Goal: Information Seeking & Learning: Learn about a topic

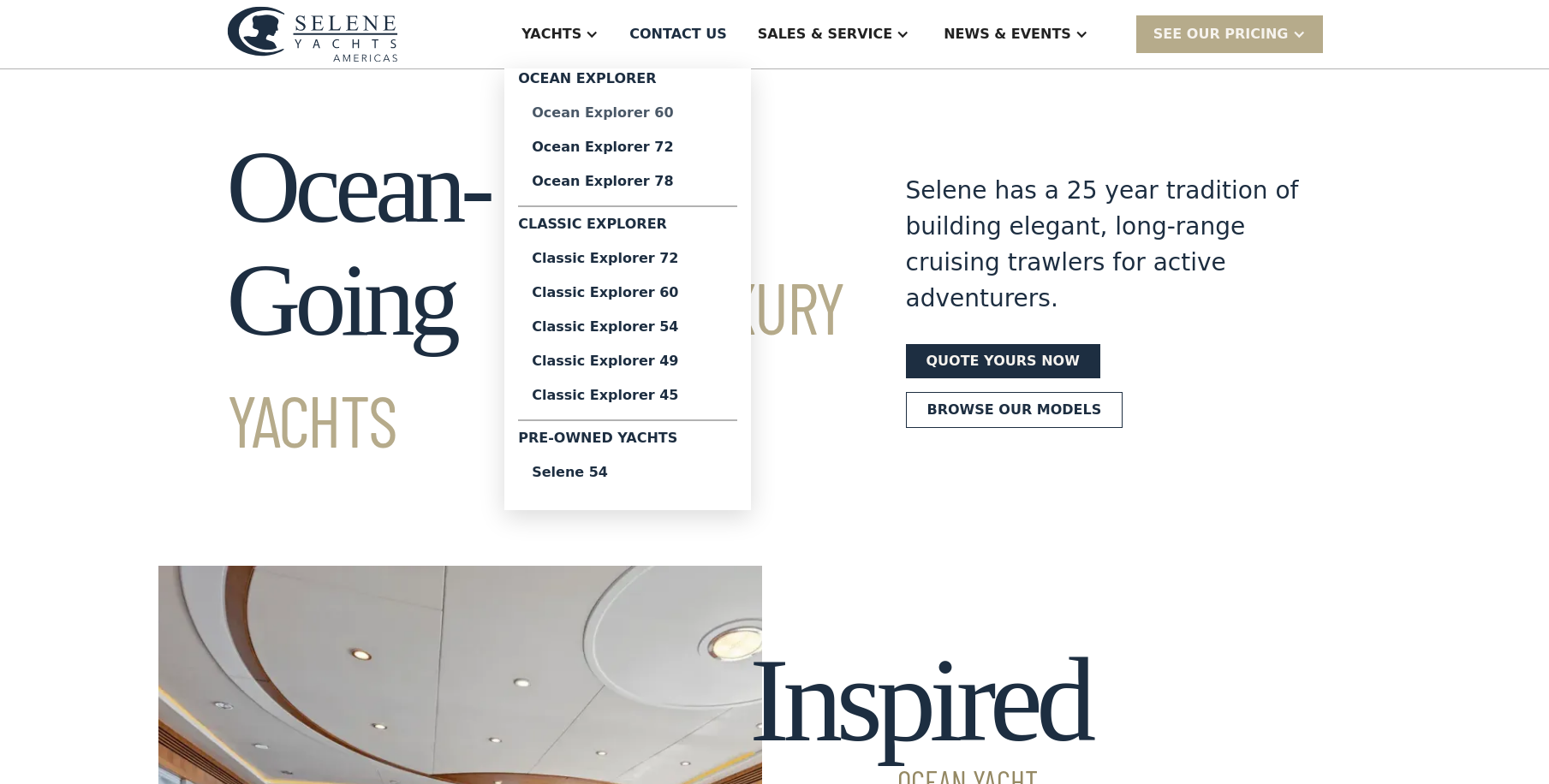
click at [723, 110] on div "Ocean Explorer 60" at bounding box center [627, 113] width 191 height 14
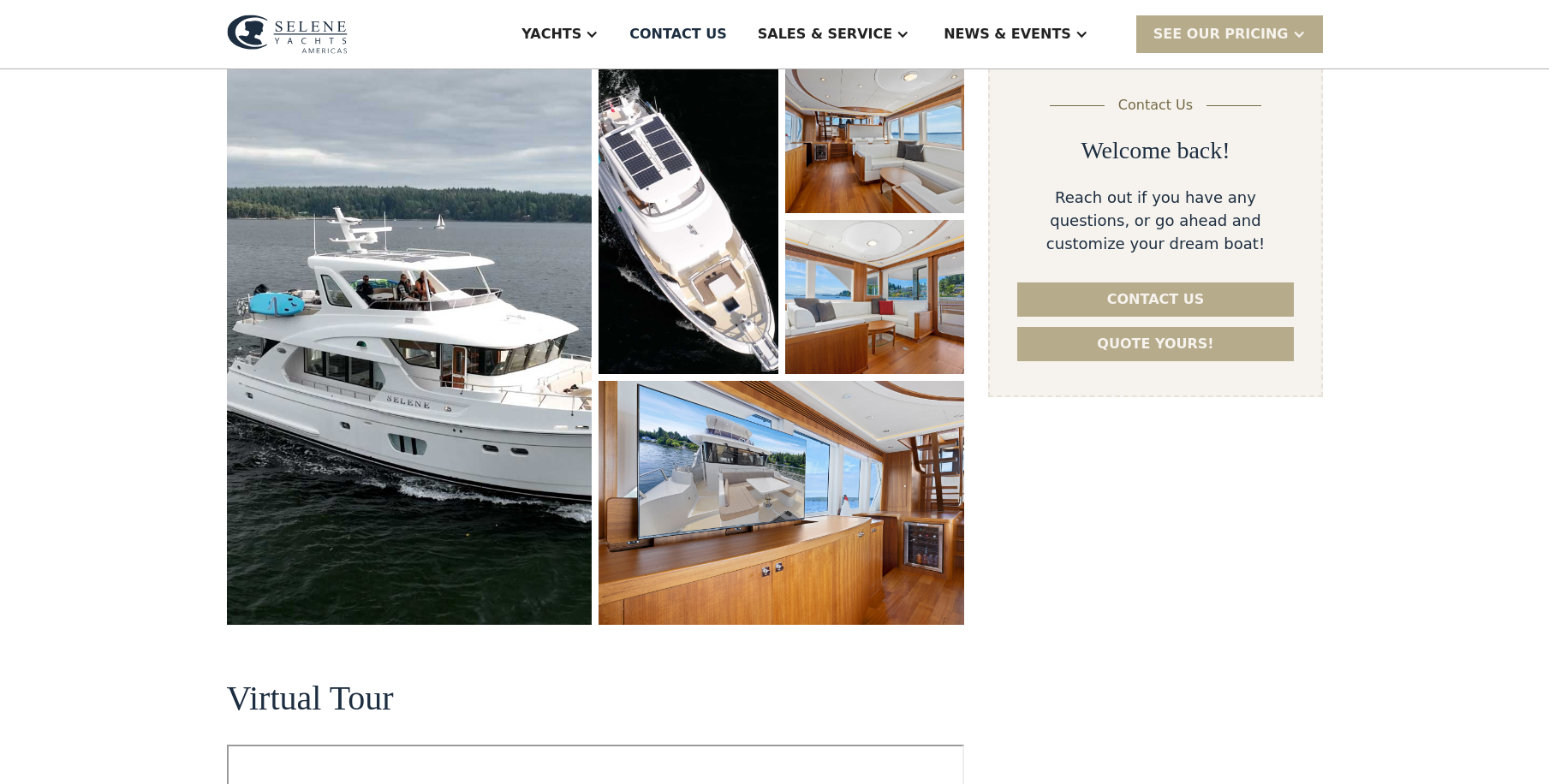
scroll to position [685, 0]
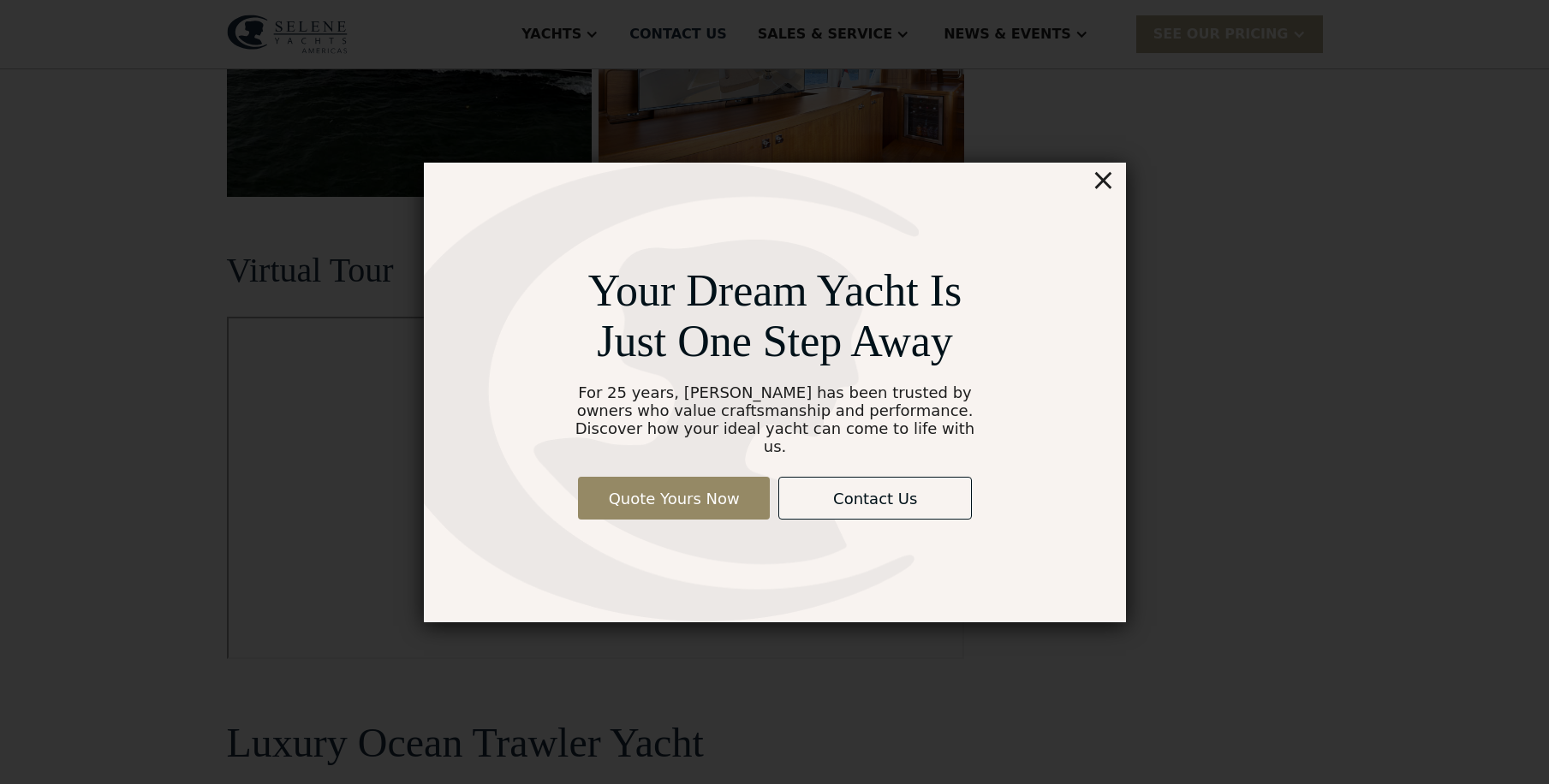
click at [1112, 190] on div "×" at bounding box center [1102, 180] width 25 height 35
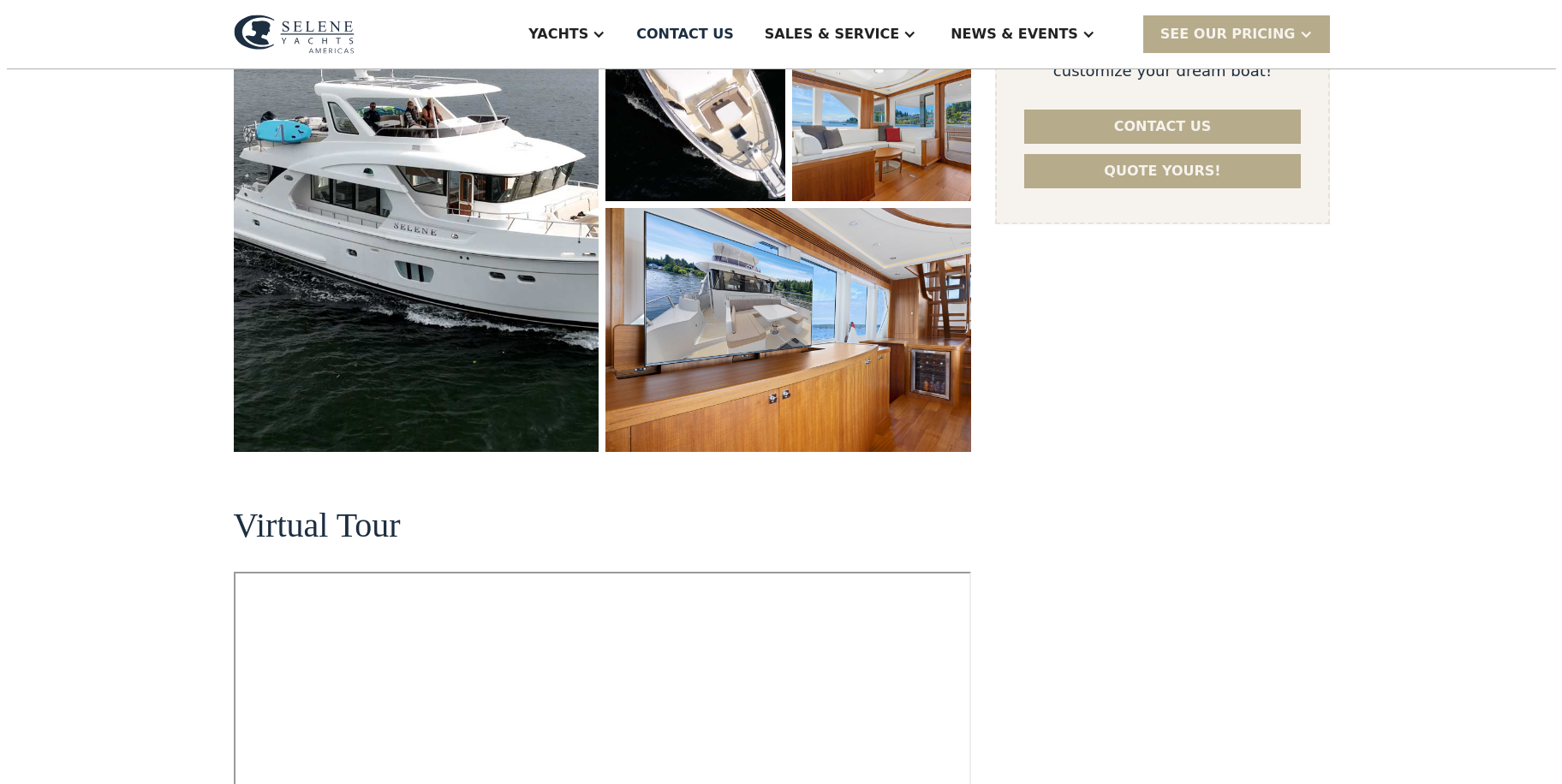
scroll to position [428, 0]
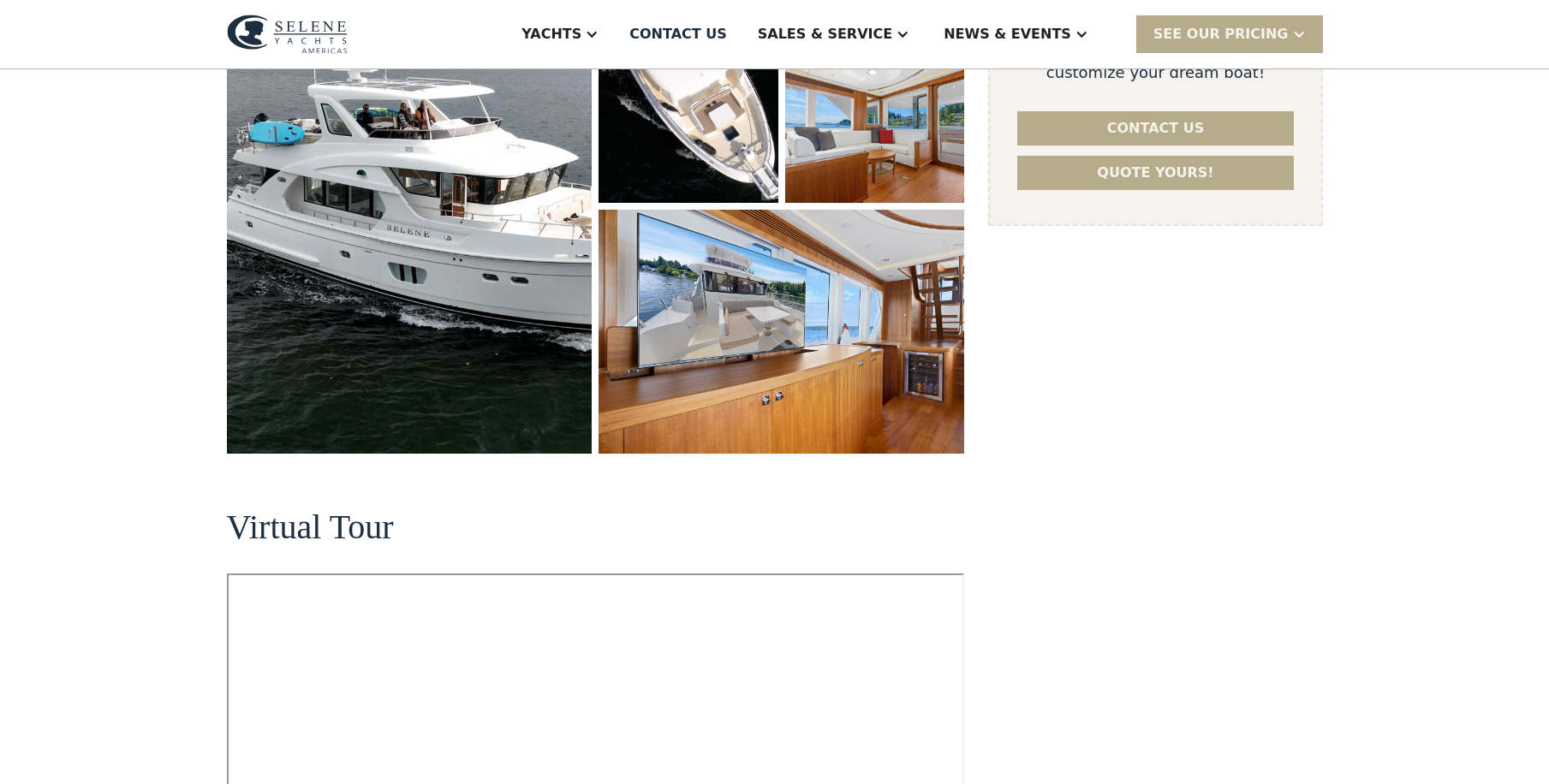
click at [381, 260] on img "open lightbox" at bounding box center [410, 171] width 366 height 566
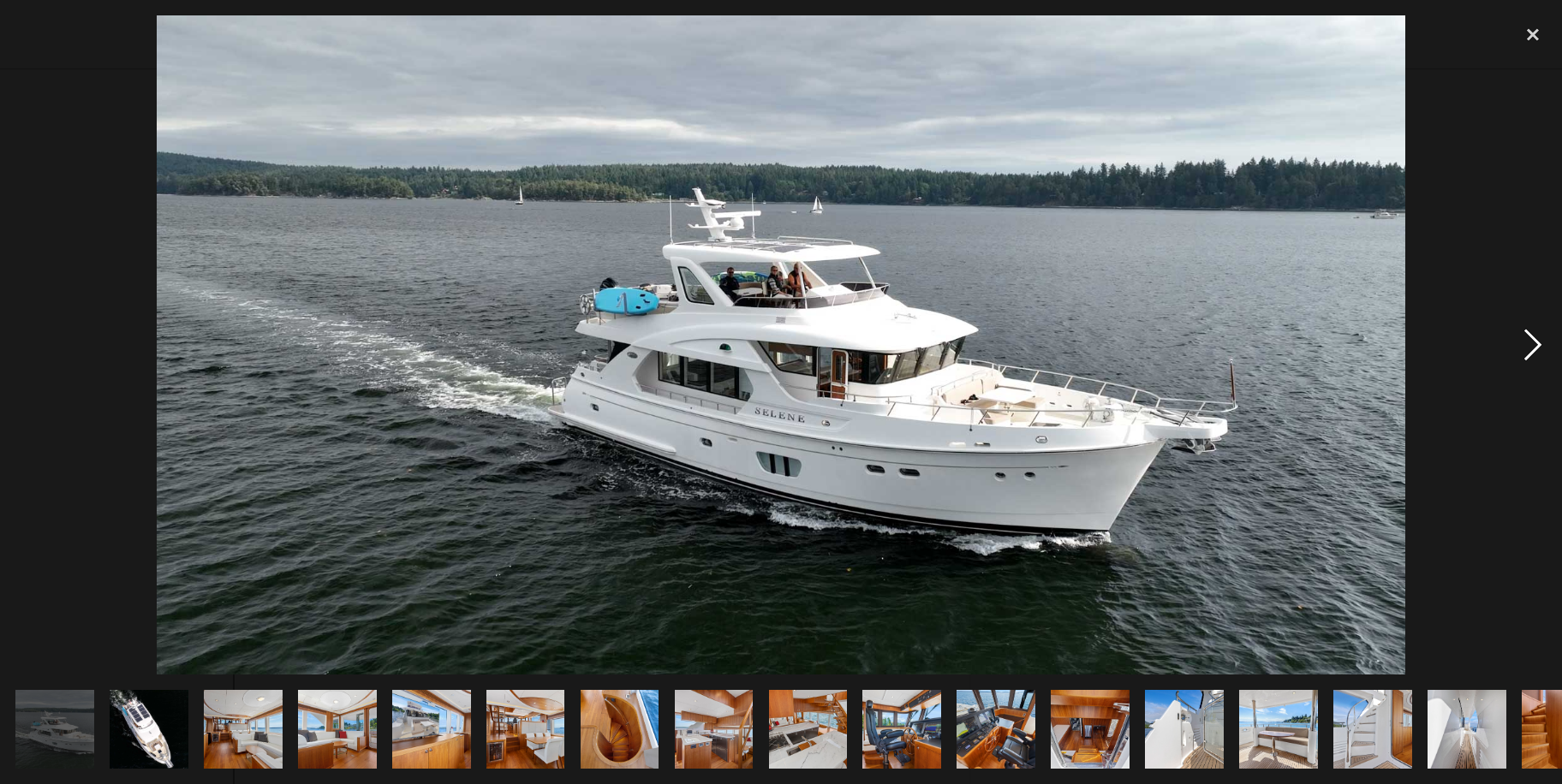
click at [1531, 339] on div "next image" at bounding box center [1533, 345] width 58 height 658
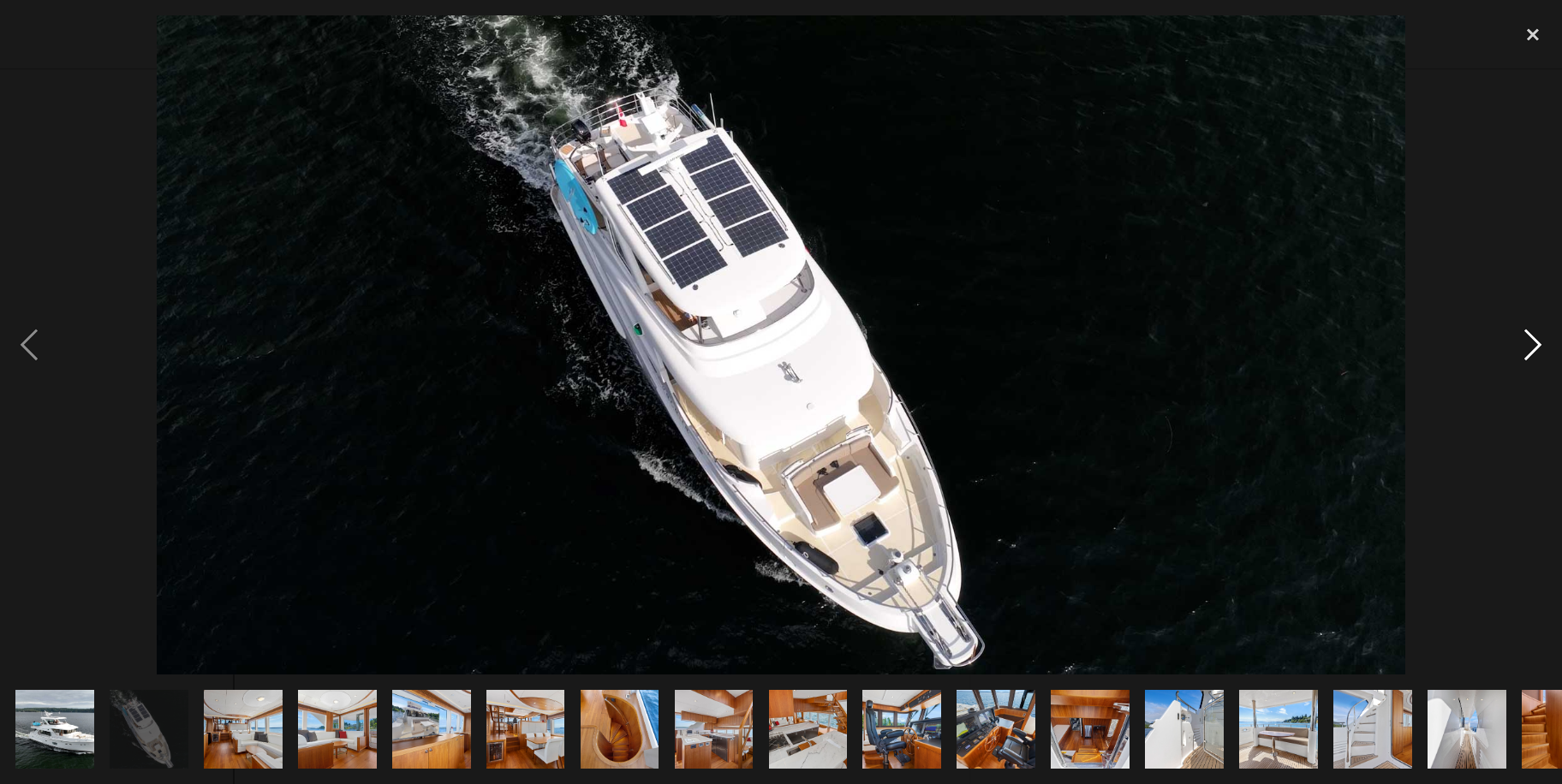
click at [1522, 347] on div "next image" at bounding box center [1533, 345] width 58 height 658
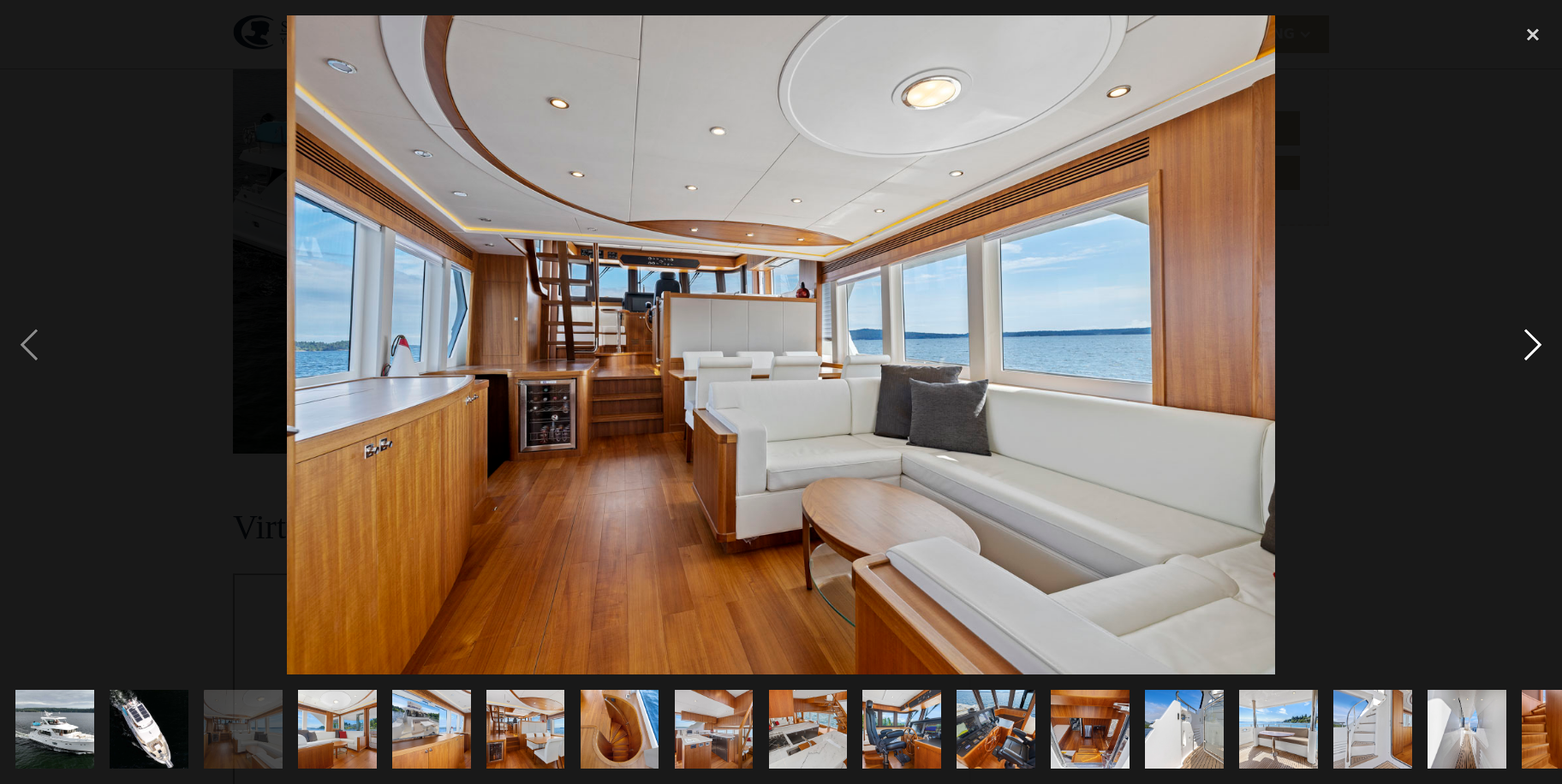
click at [1512, 352] on div "next image" at bounding box center [1533, 345] width 58 height 658
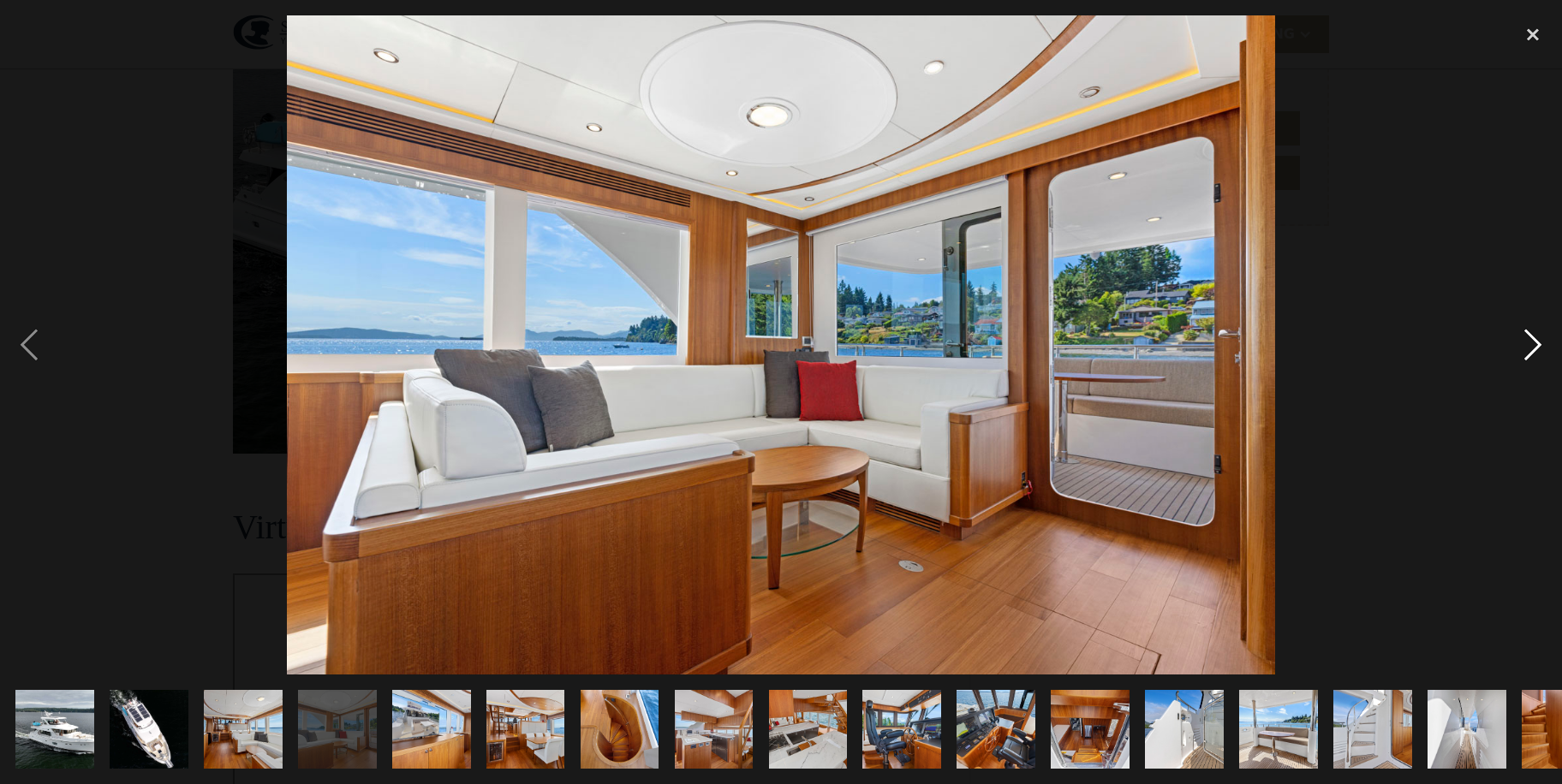
click at [1512, 352] on div "next image" at bounding box center [1533, 345] width 58 height 658
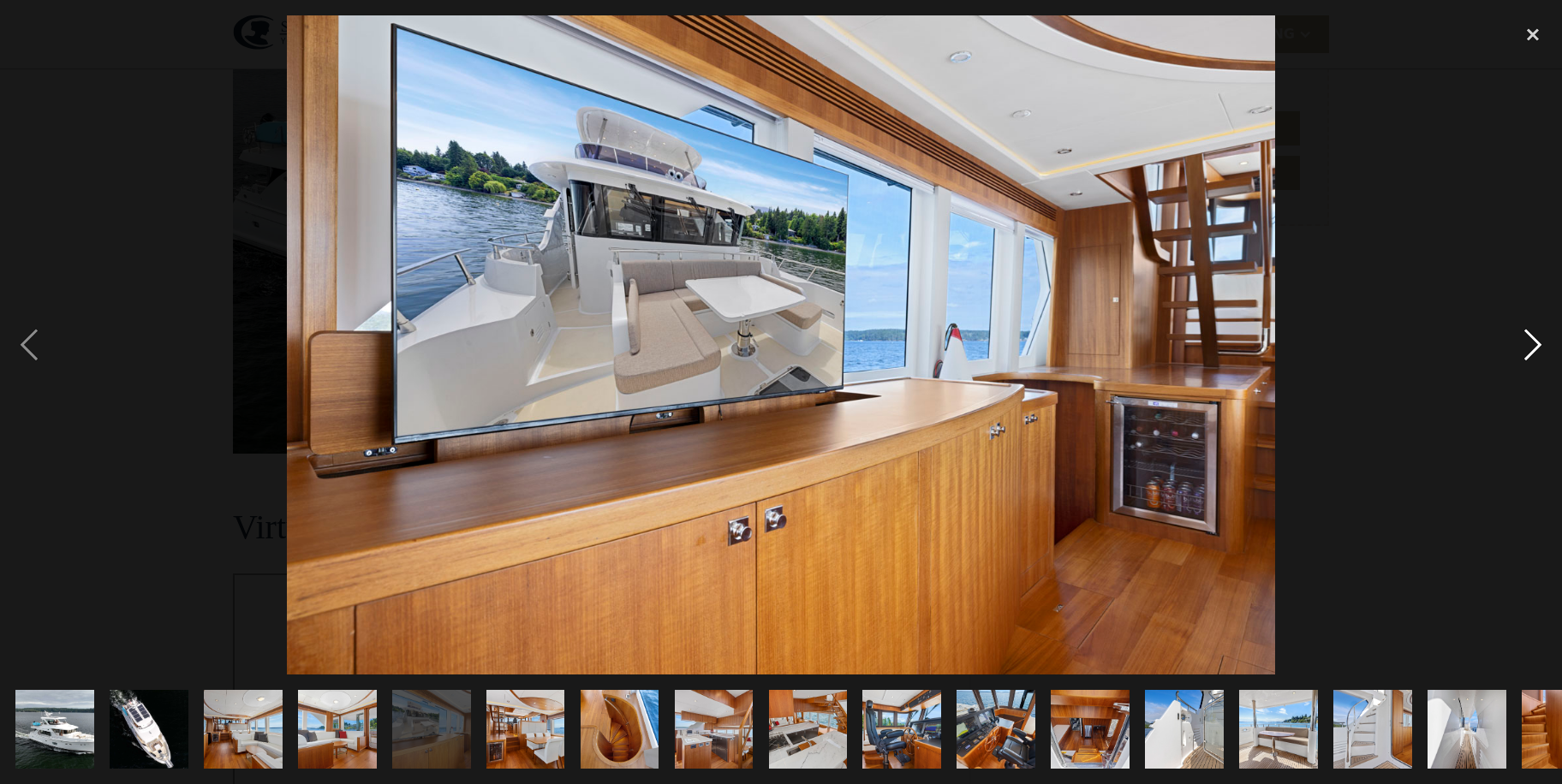
click at [1535, 350] on div "next image" at bounding box center [1533, 345] width 58 height 658
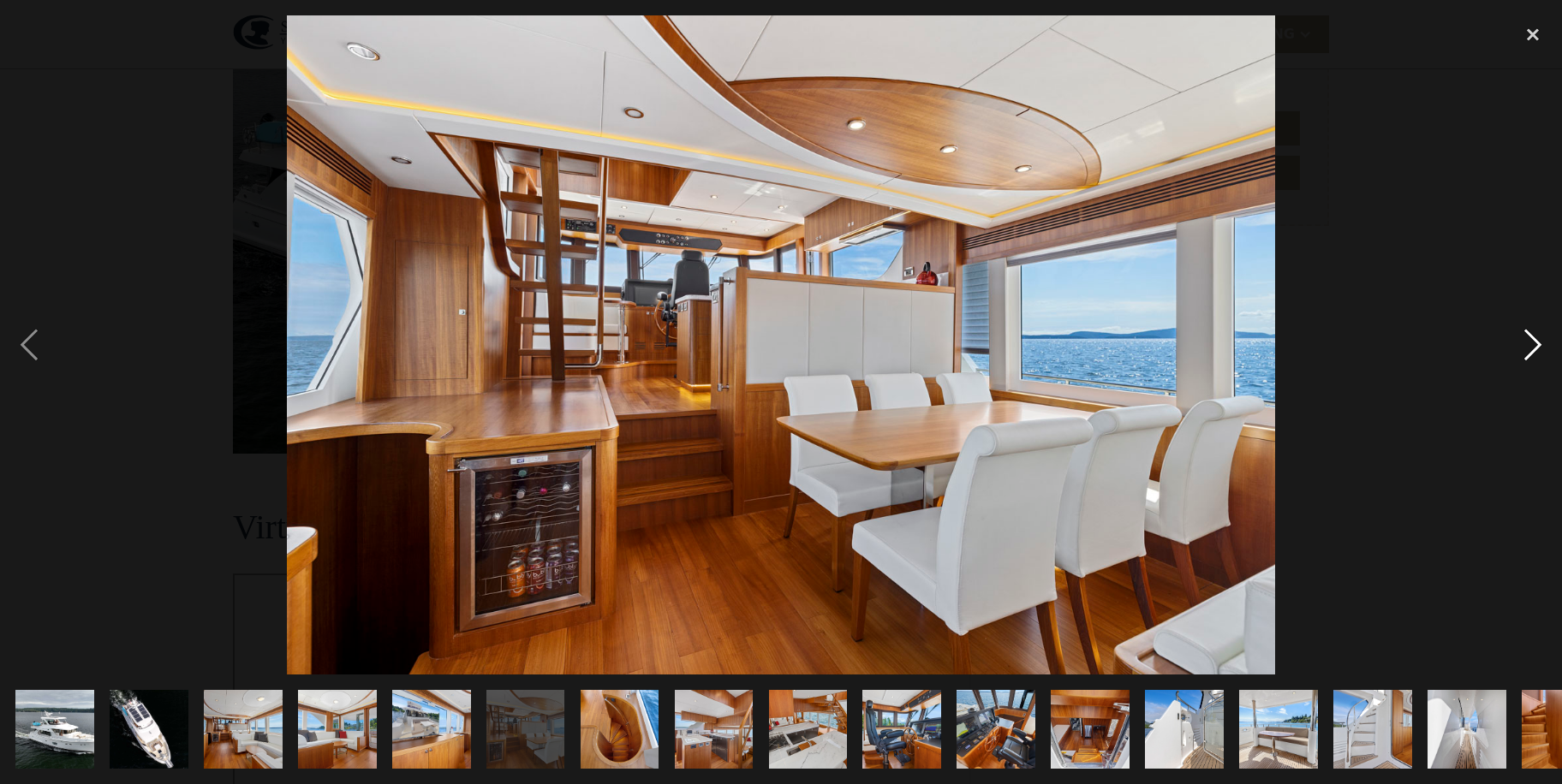
click at [1516, 320] on div "next image" at bounding box center [1533, 345] width 58 height 658
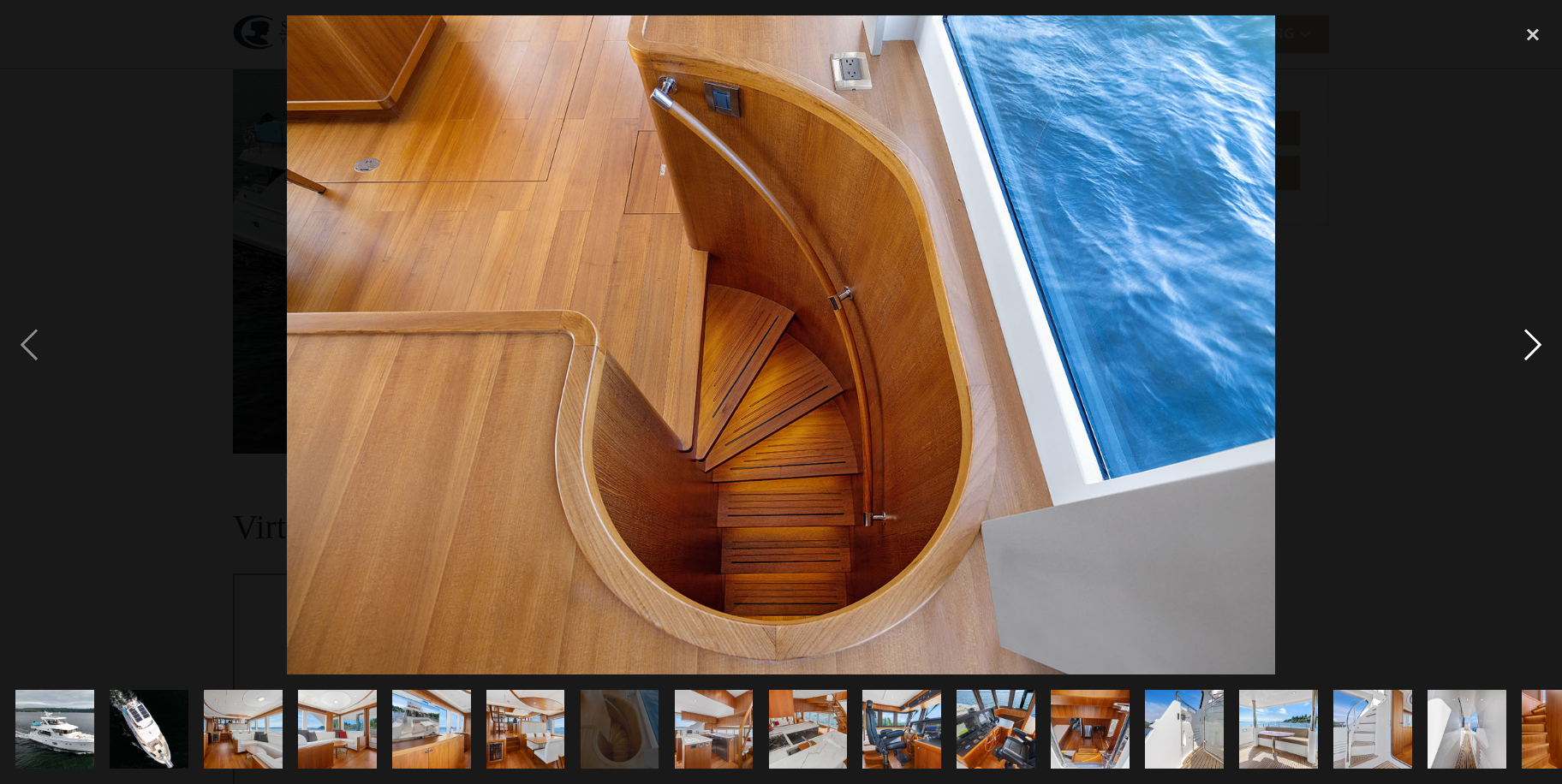
click at [1525, 327] on div "next image" at bounding box center [1533, 345] width 58 height 658
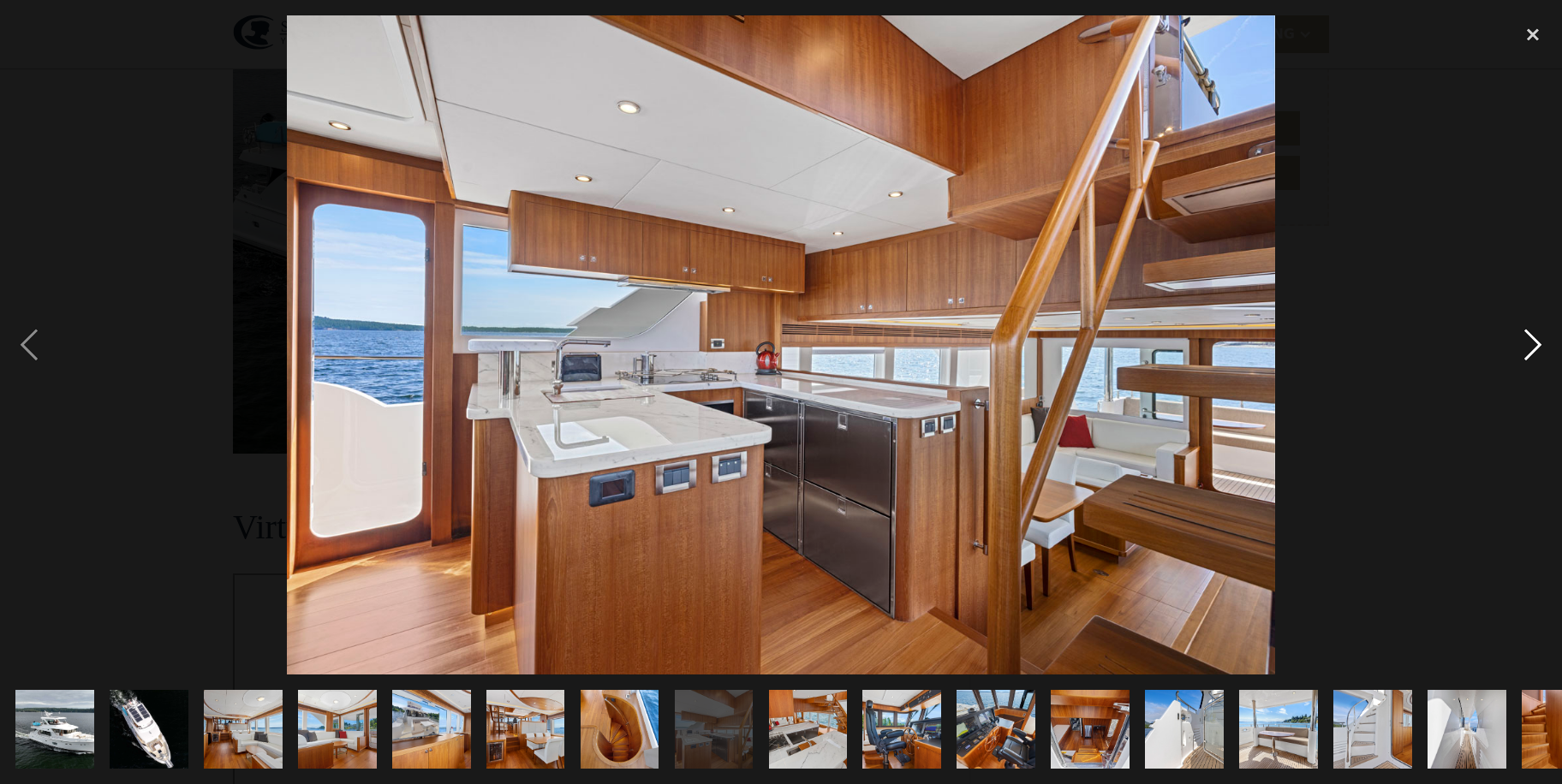
click at [1531, 348] on div "next image" at bounding box center [1533, 345] width 58 height 658
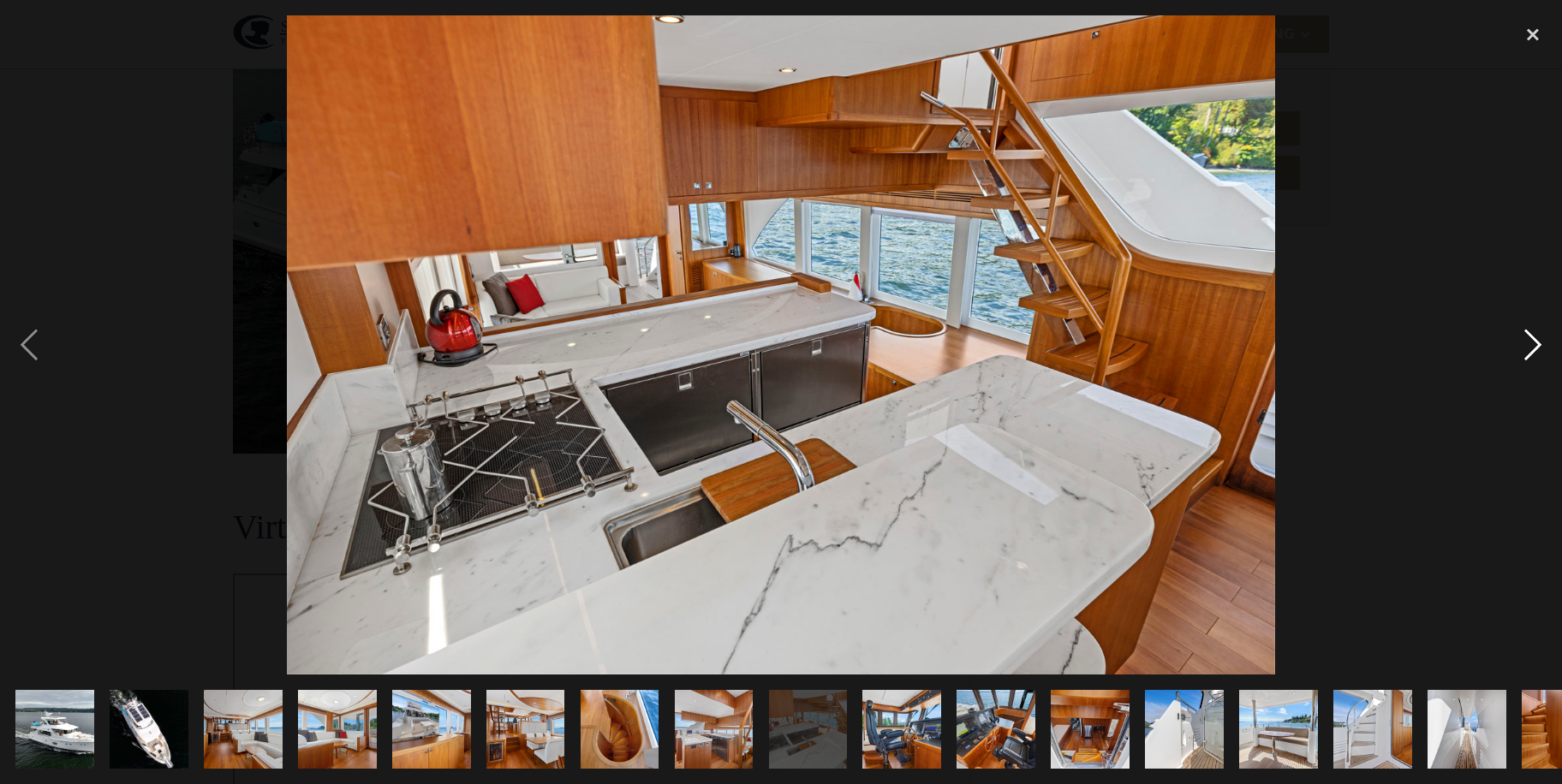
click at [1531, 348] on div "next image" at bounding box center [1533, 345] width 58 height 658
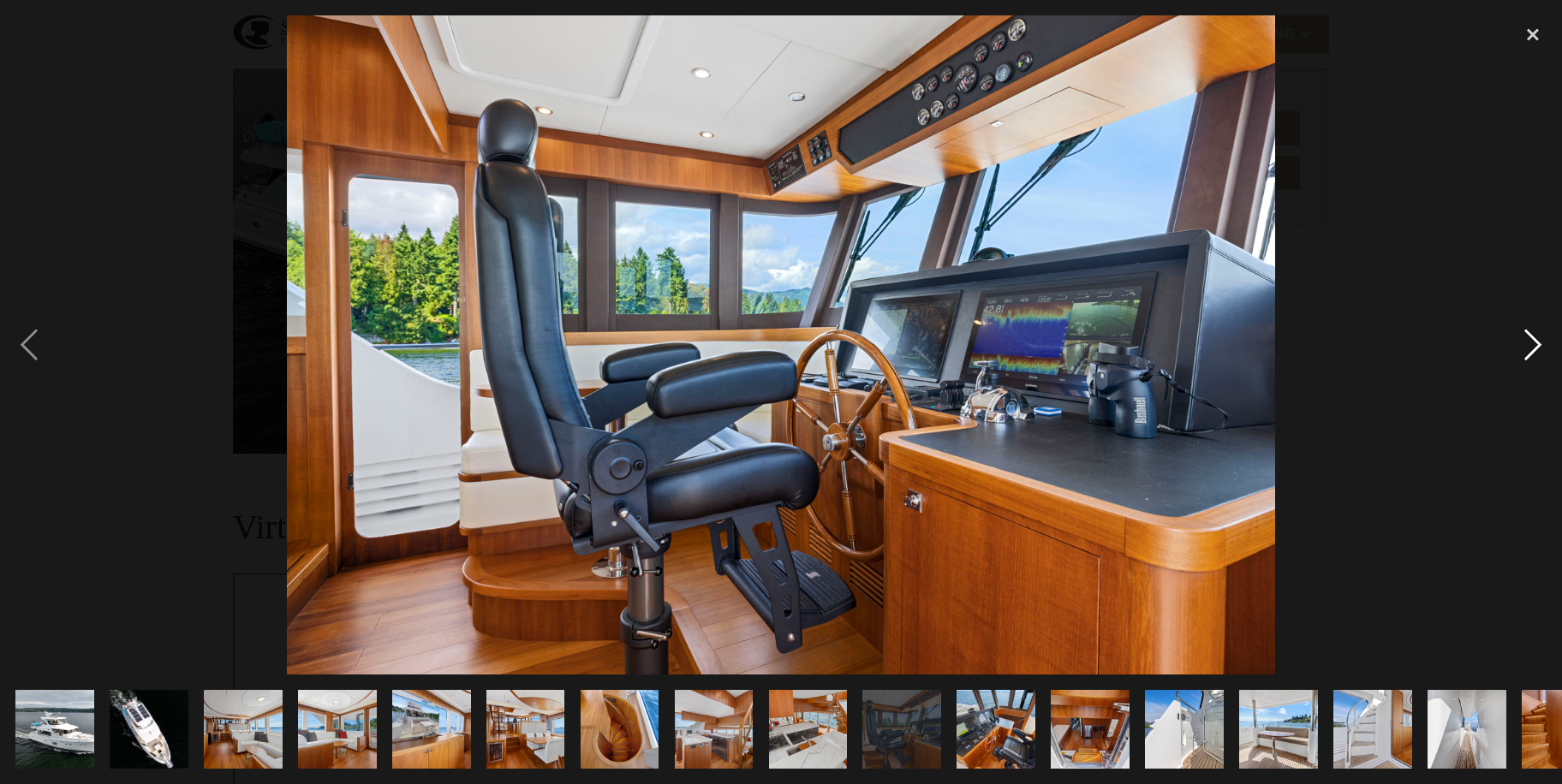
click at [1531, 348] on div "next image" at bounding box center [1533, 345] width 58 height 658
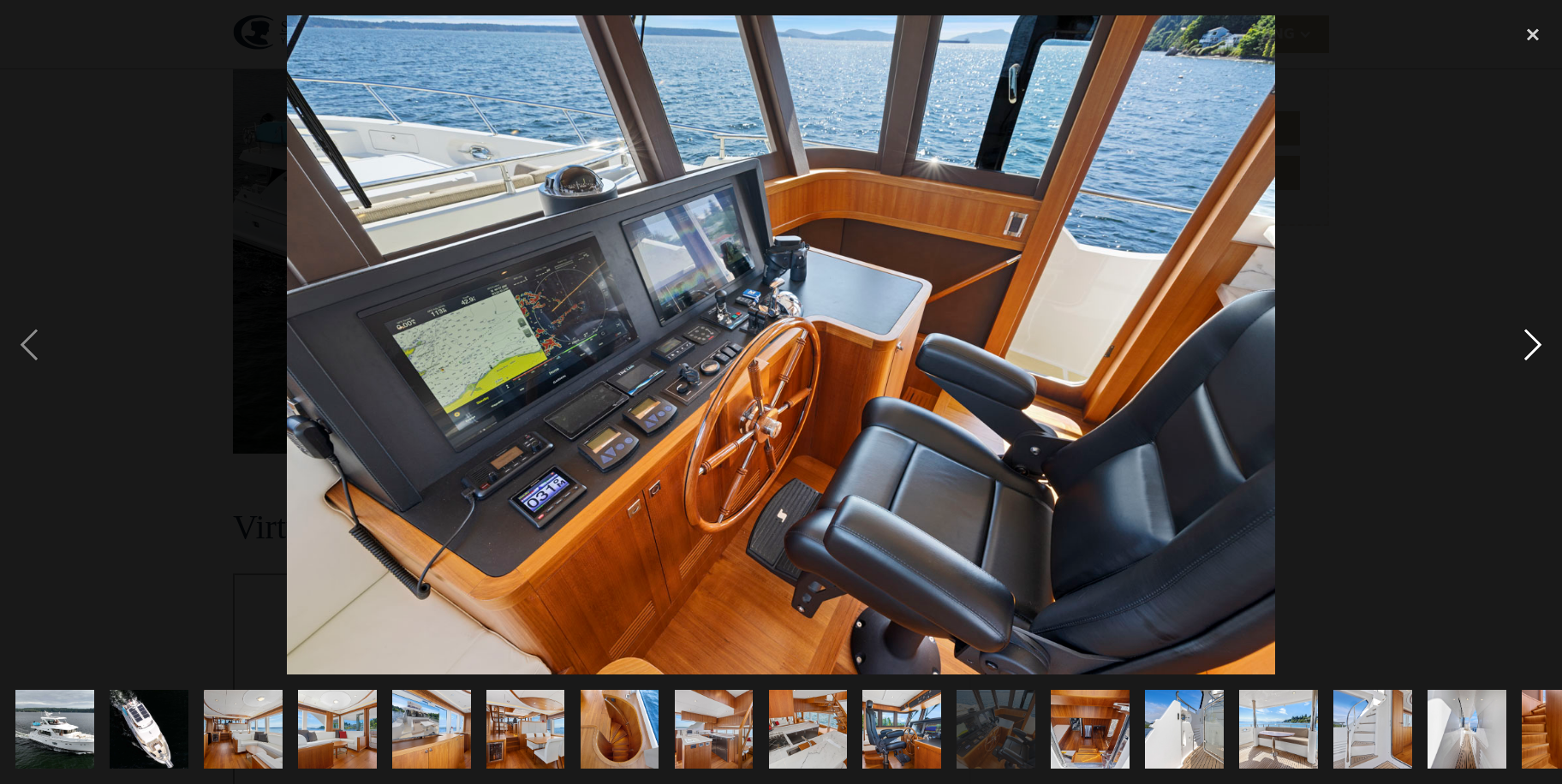
click at [1531, 348] on div "next image" at bounding box center [1533, 345] width 58 height 658
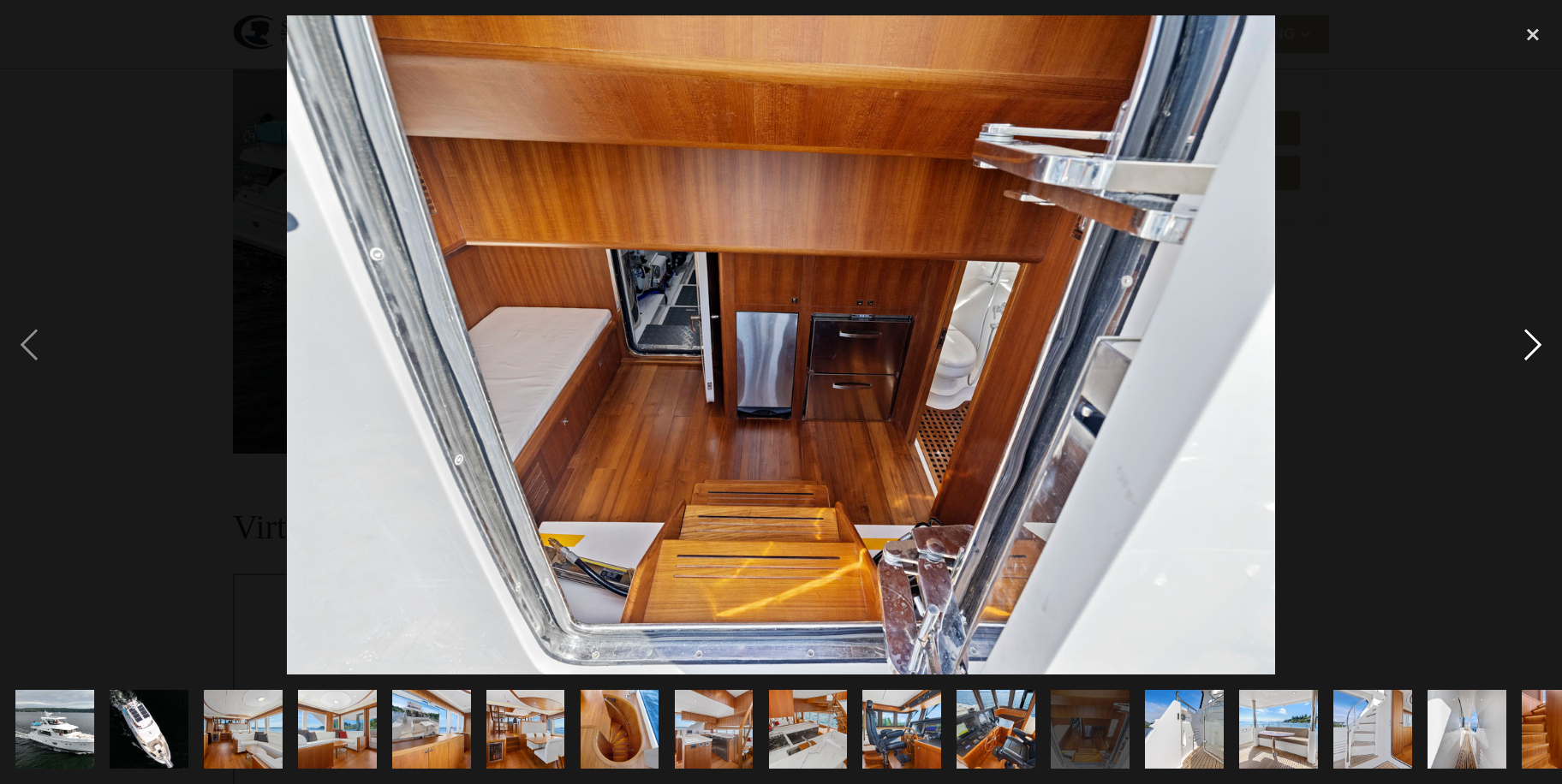
click at [1531, 348] on div "next image" at bounding box center [1533, 345] width 58 height 658
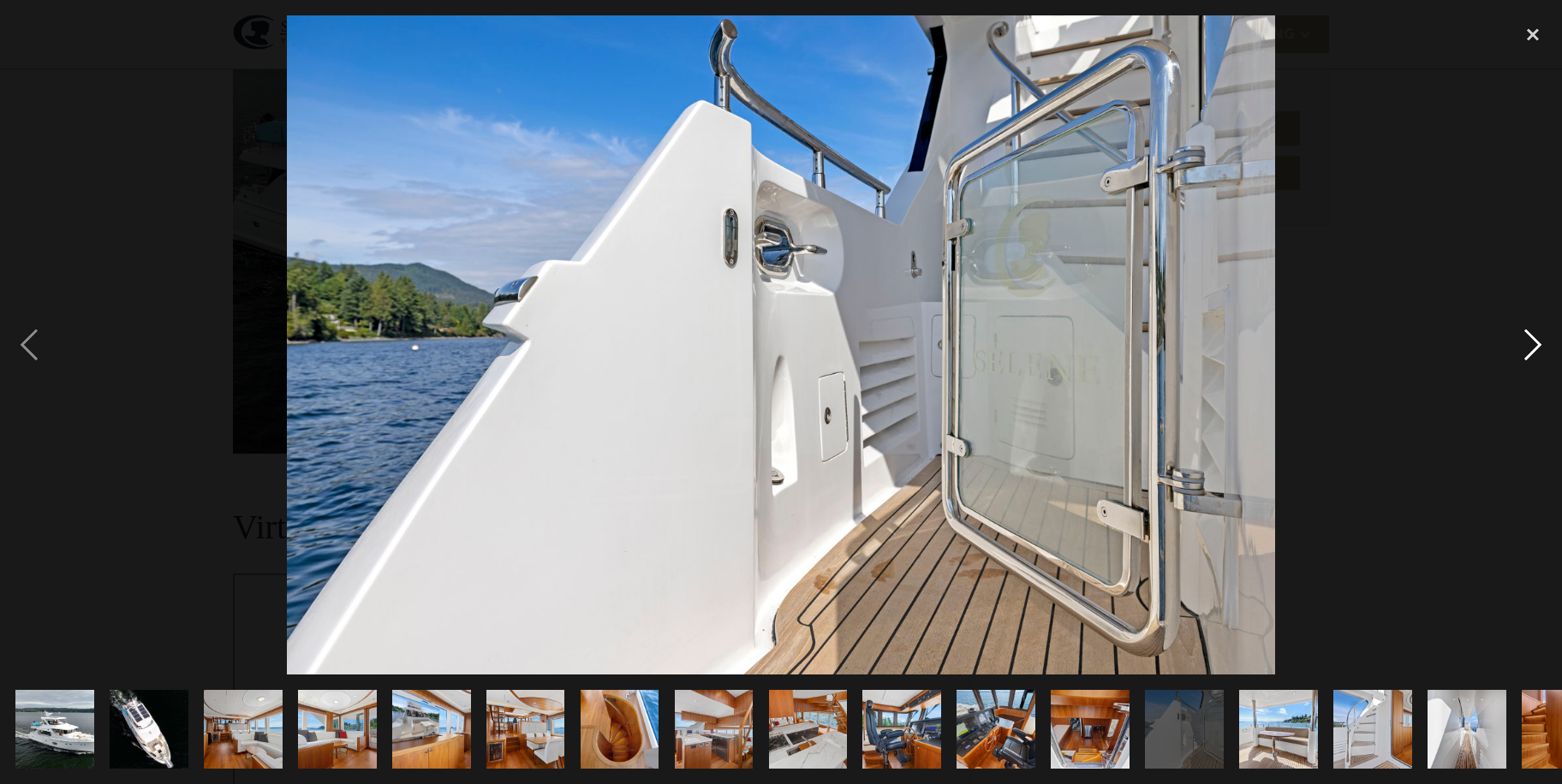
click at [1531, 348] on div "next image" at bounding box center [1533, 345] width 58 height 658
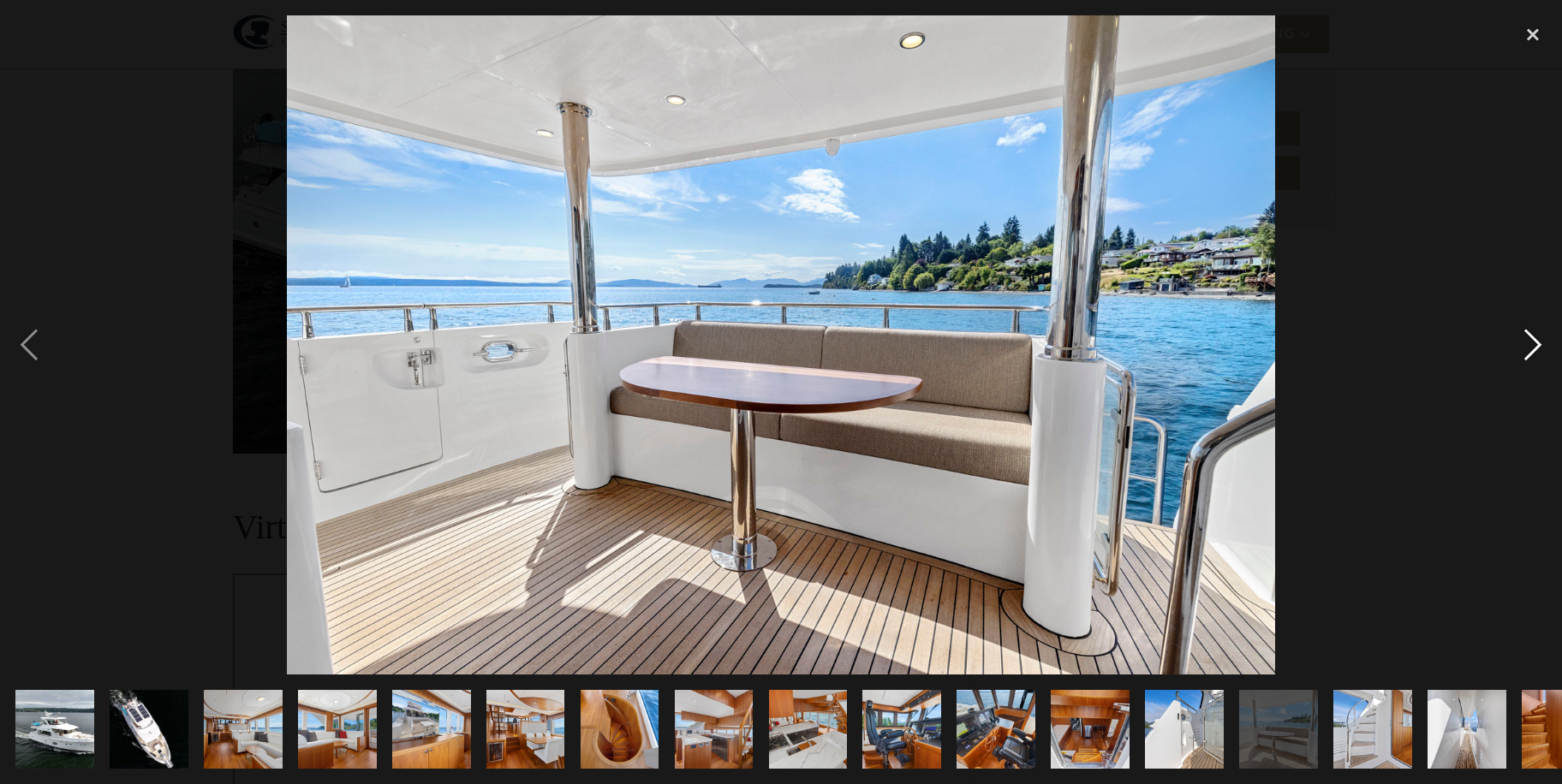
click at [1531, 348] on div "next image" at bounding box center [1533, 345] width 58 height 658
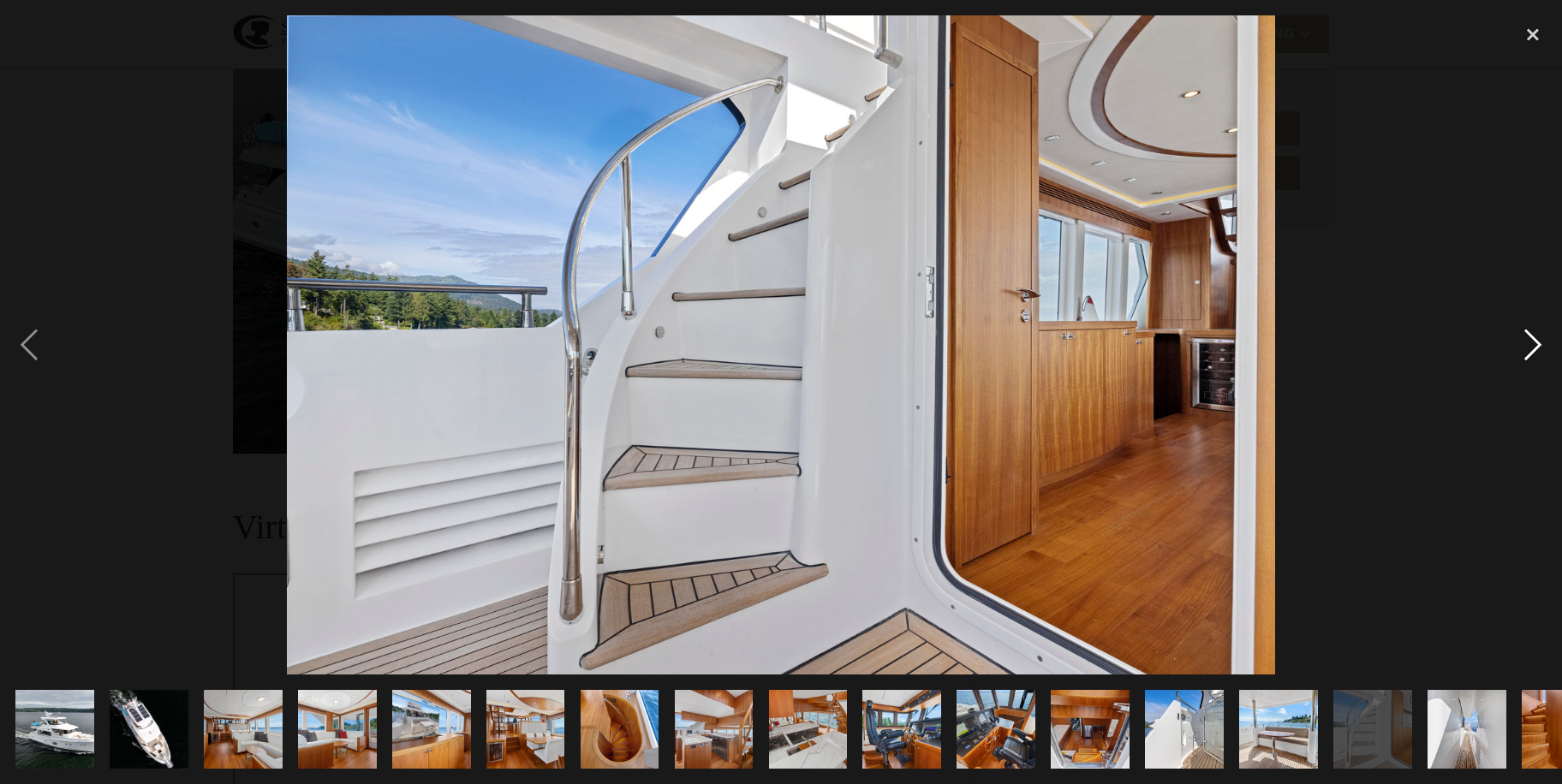
click at [1531, 348] on div "next image" at bounding box center [1533, 345] width 58 height 658
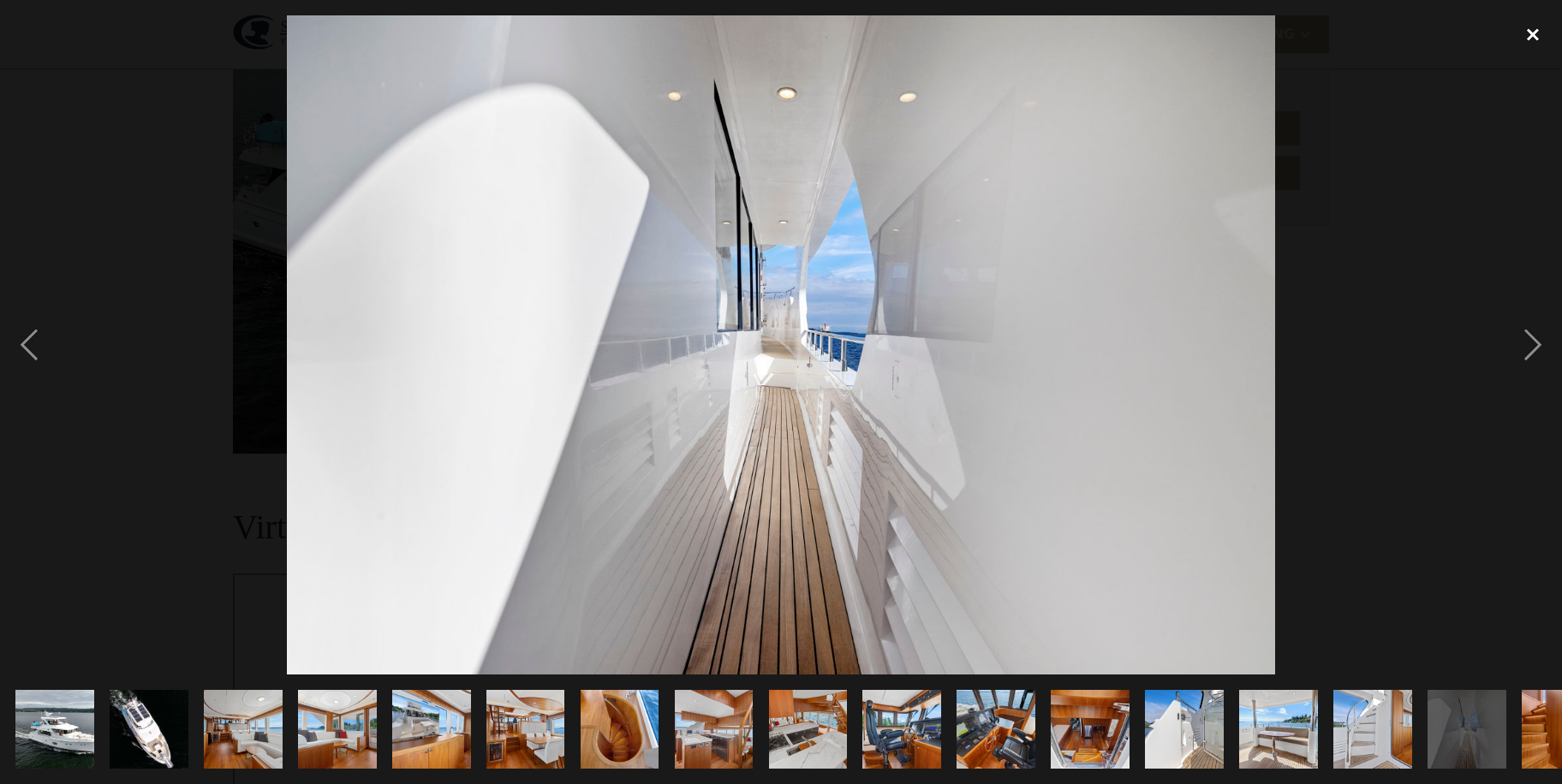
click at [1531, 28] on div "close lightbox" at bounding box center [1533, 34] width 58 height 37
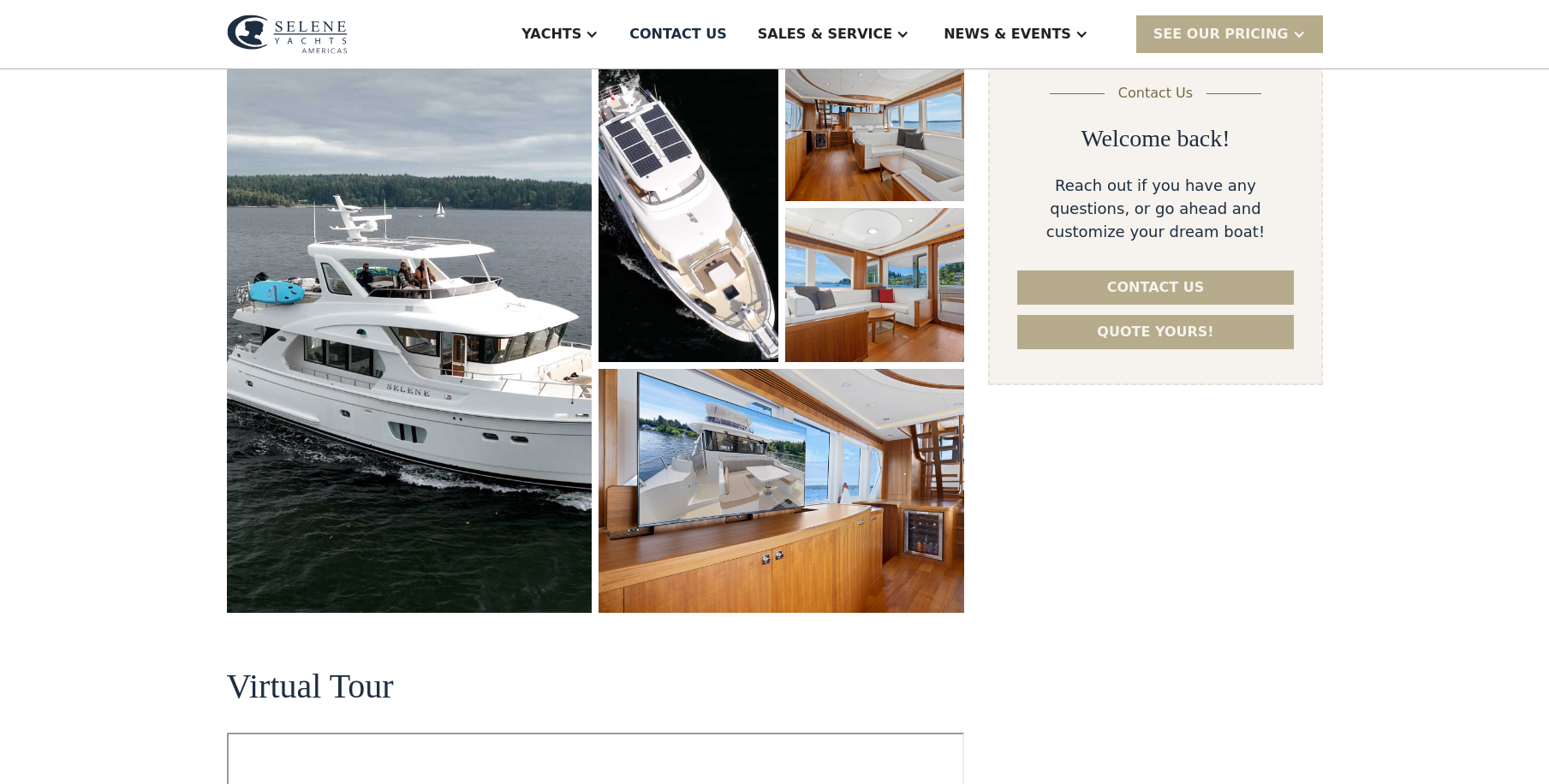
scroll to position [145, 0]
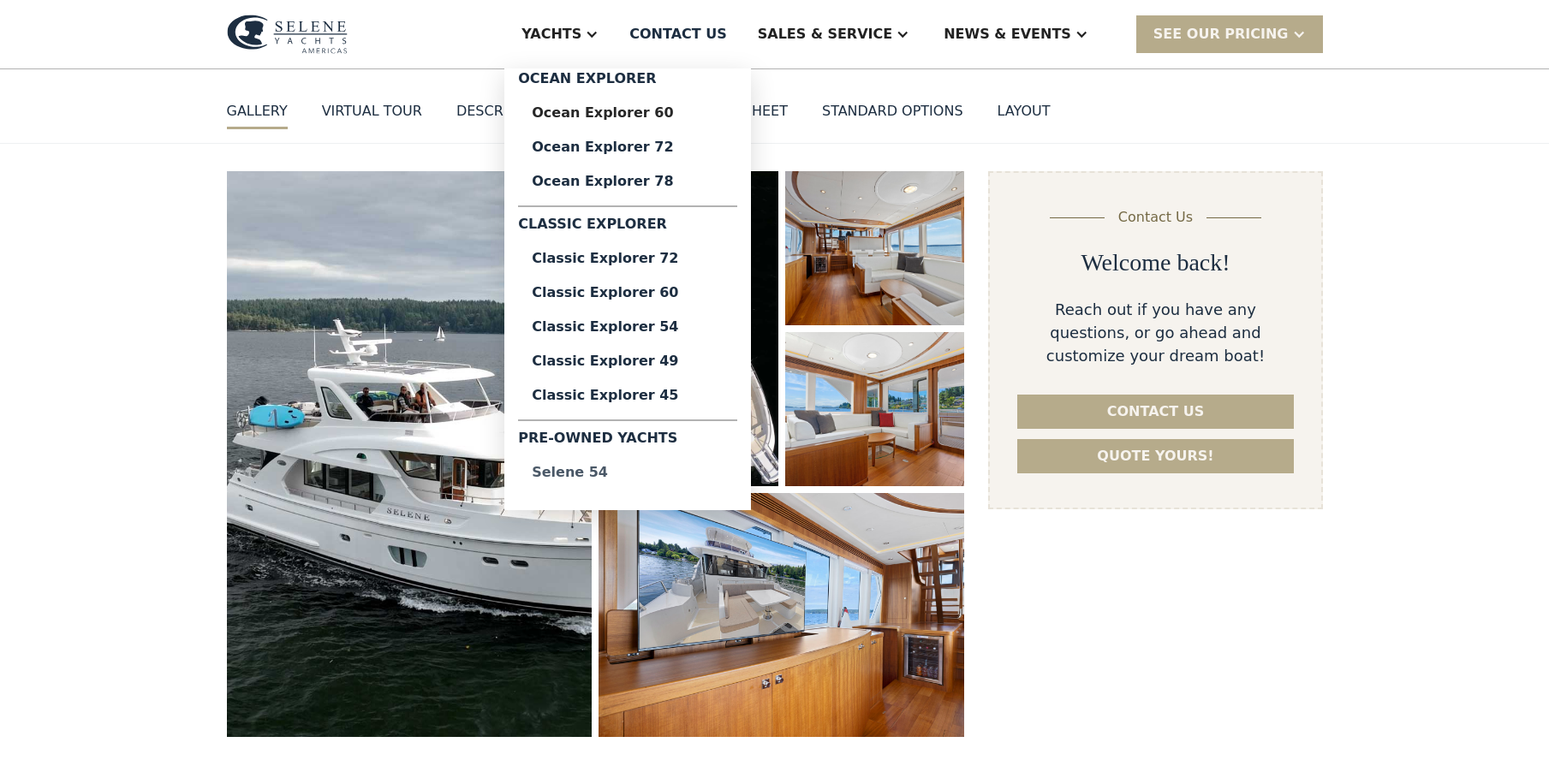
click at [665, 474] on div "Selene 54" at bounding box center [627, 473] width 191 height 14
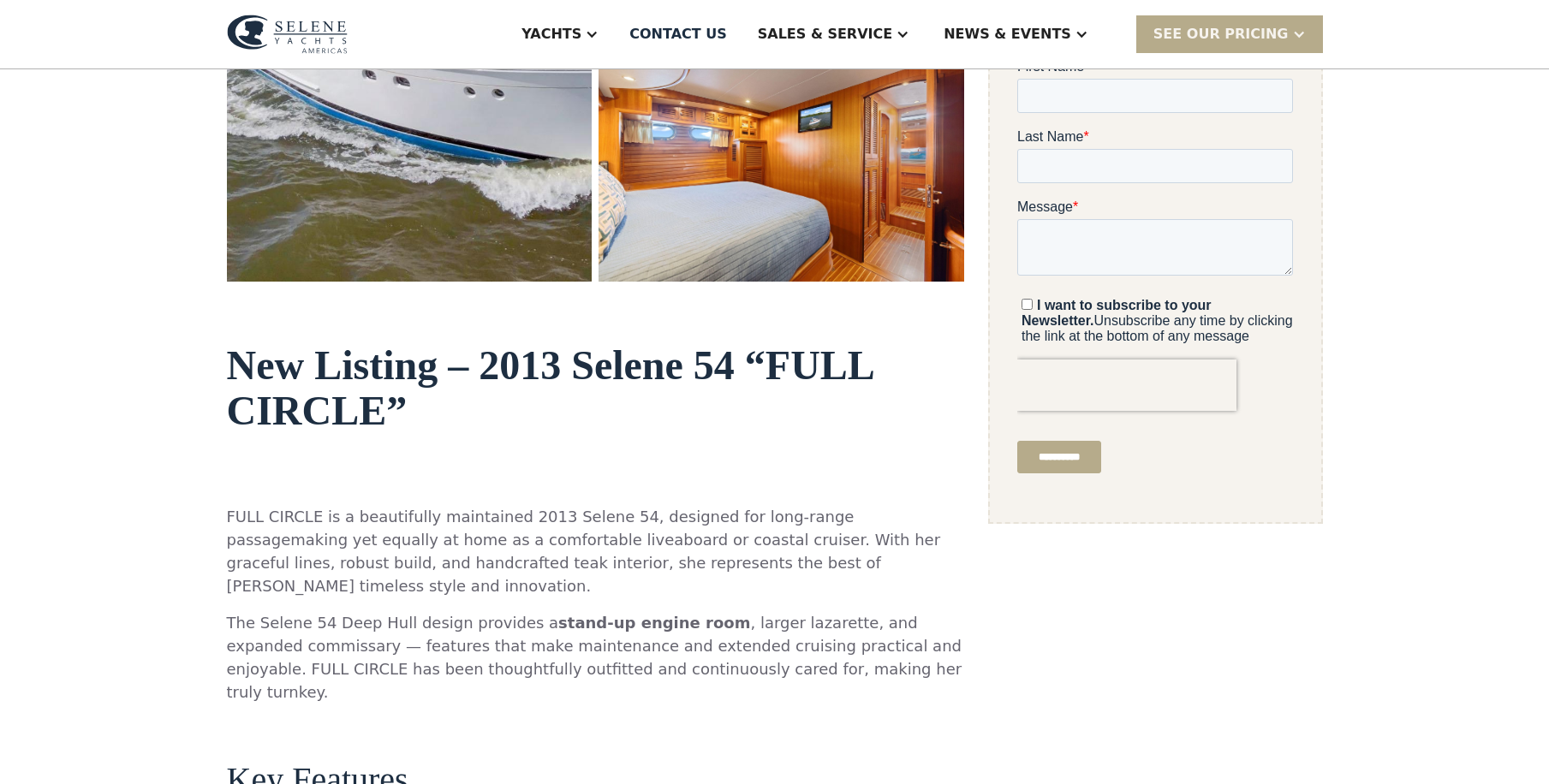
scroll to position [685, 0]
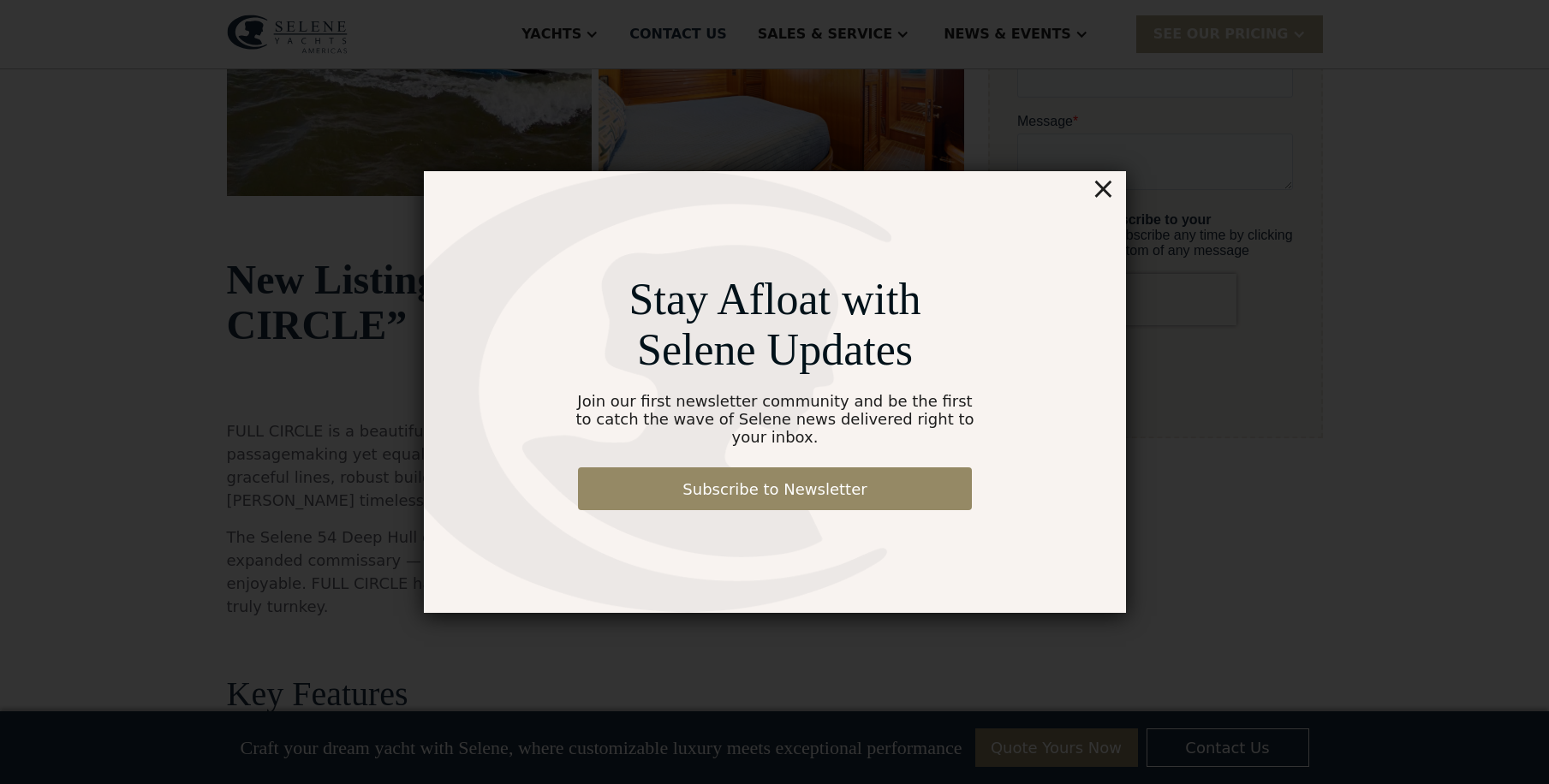
click at [1110, 195] on div "×" at bounding box center [1102, 189] width 25 height 35
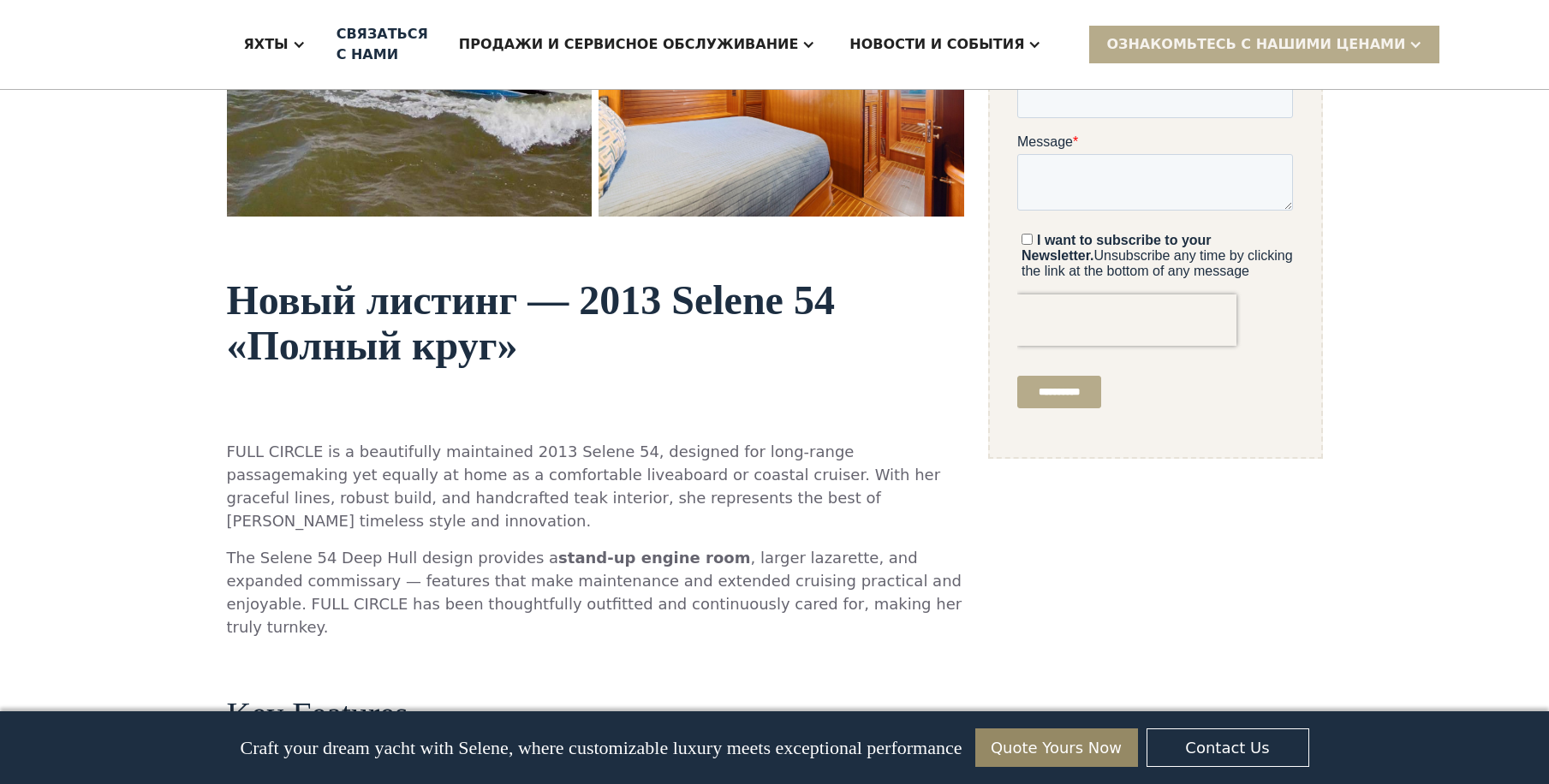
scroll to position [706, 0]
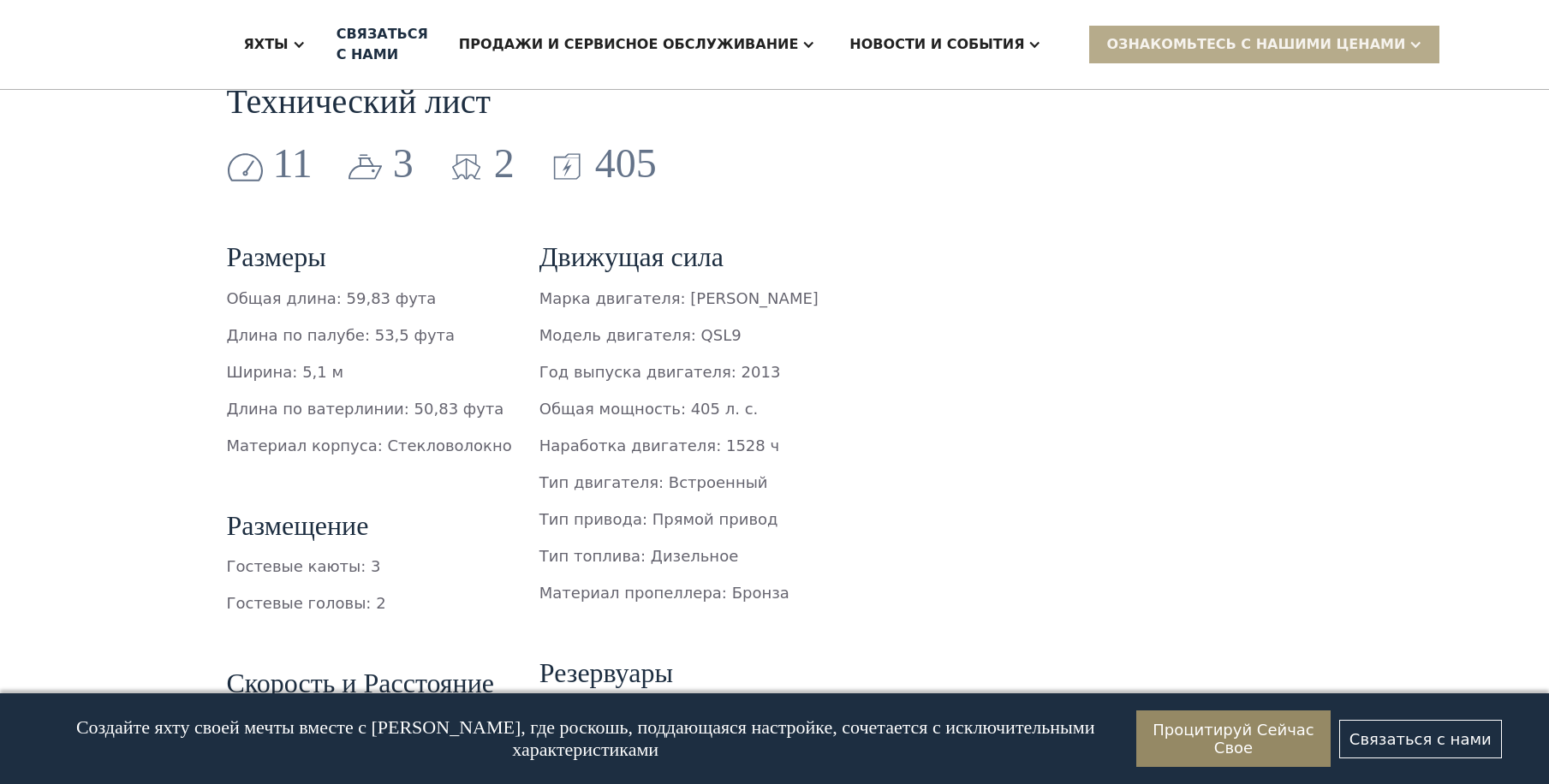
scroll to position [1698, 0]
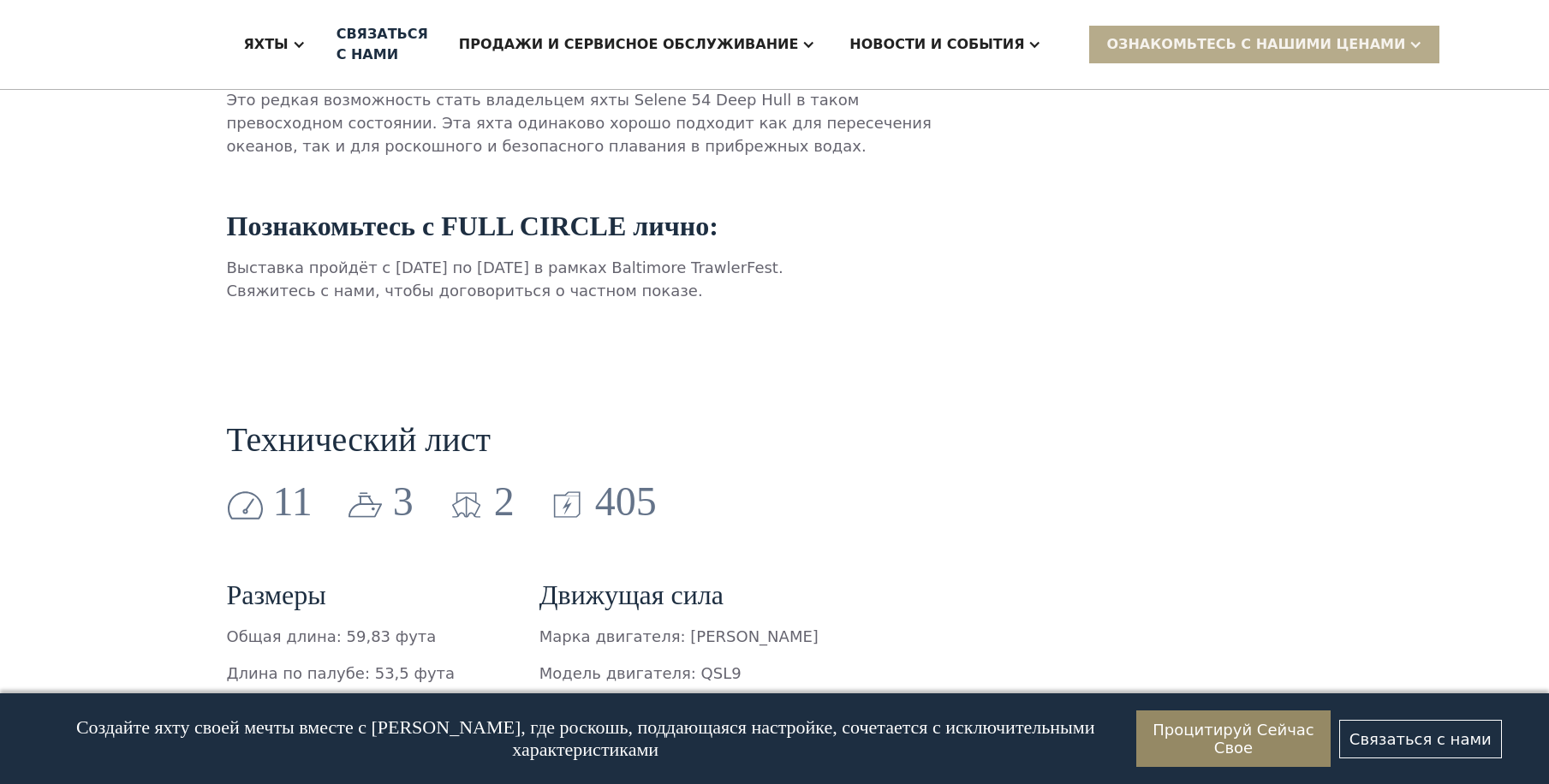
click at [1540, 87] on div "Яхты Ocean Explorer Ocean Explorer 60 Ocean Explorer 72 Ocean Explorer 78 Class…" at bounding box center [774, 45] width 1549 height 90
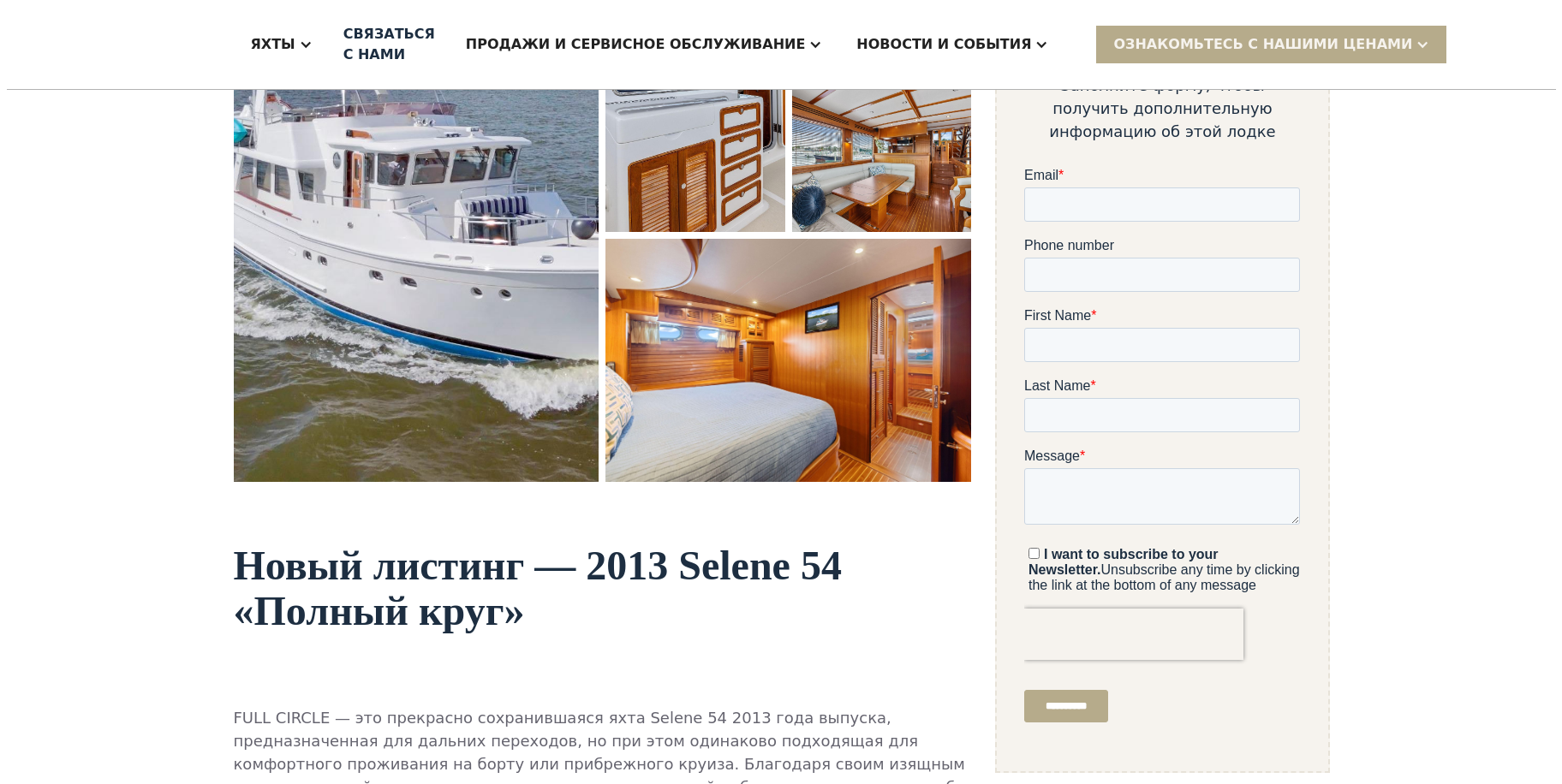
scroll to position [71, 0]
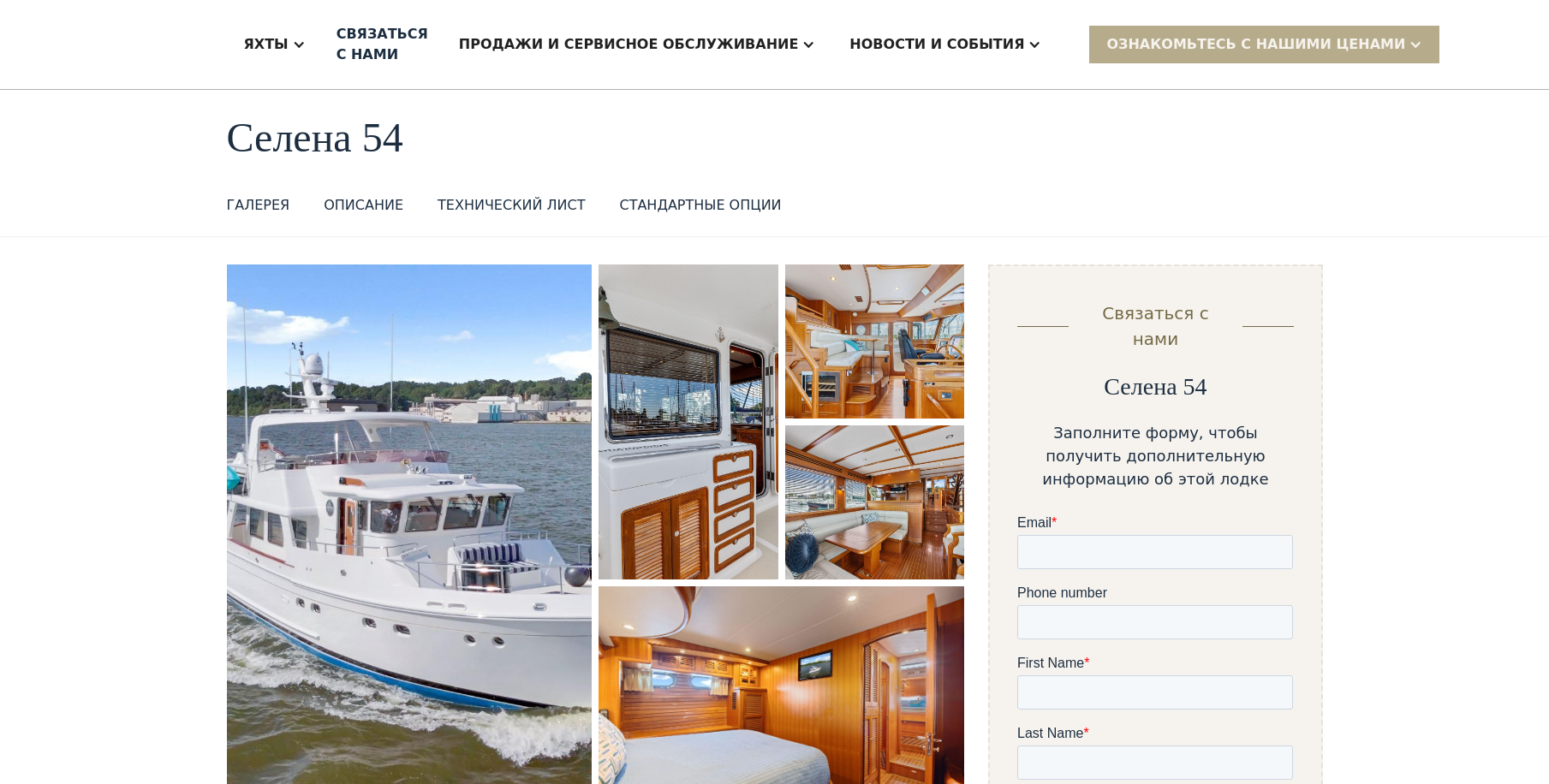
click at [491, 542] on img "открытый лайтбокс" at bounding box center [410, 547] width 366 height 566
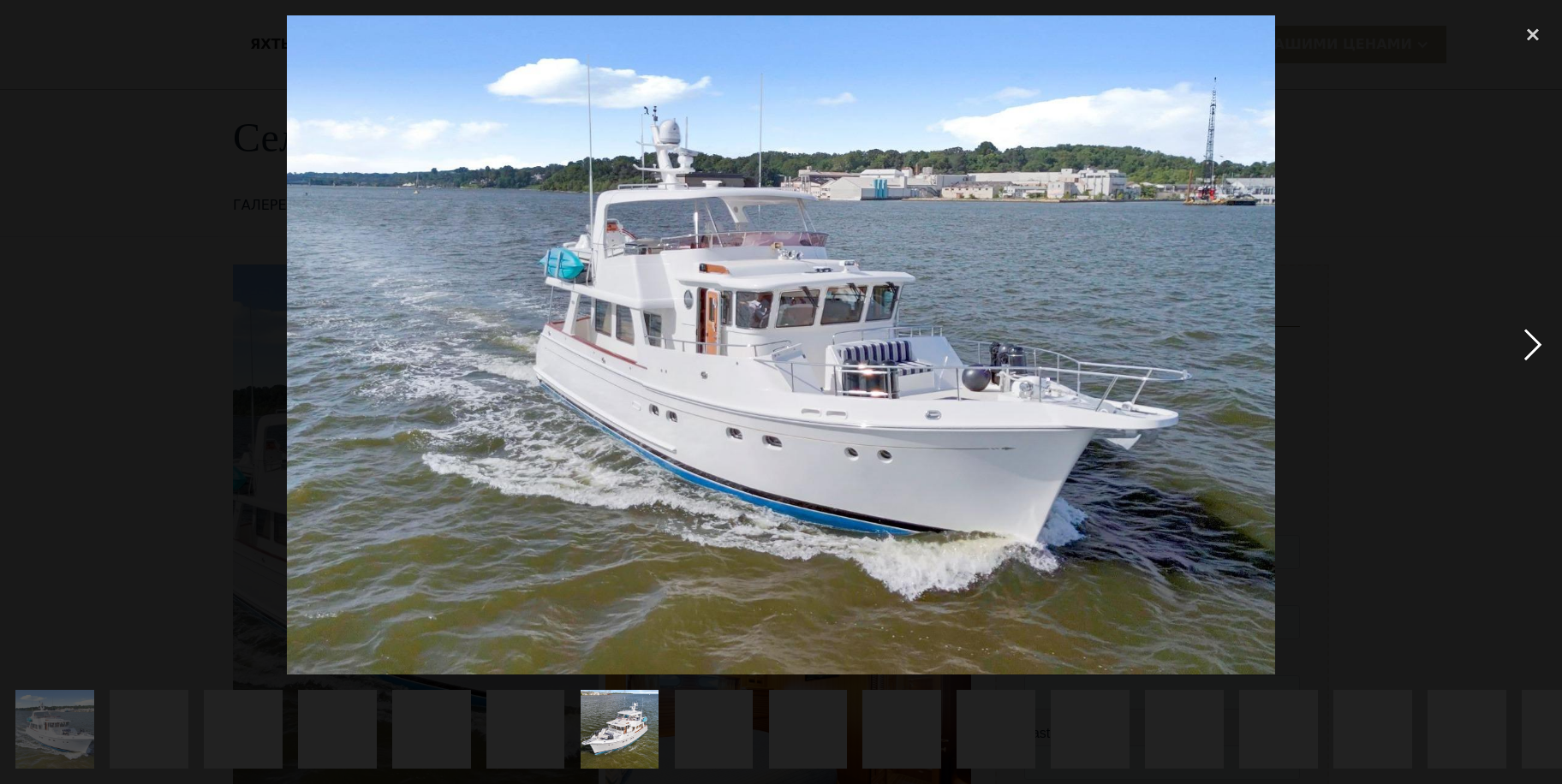
click at [1529, 350] on div "next image" at bounding box center [1533, 345] width 58 height 658
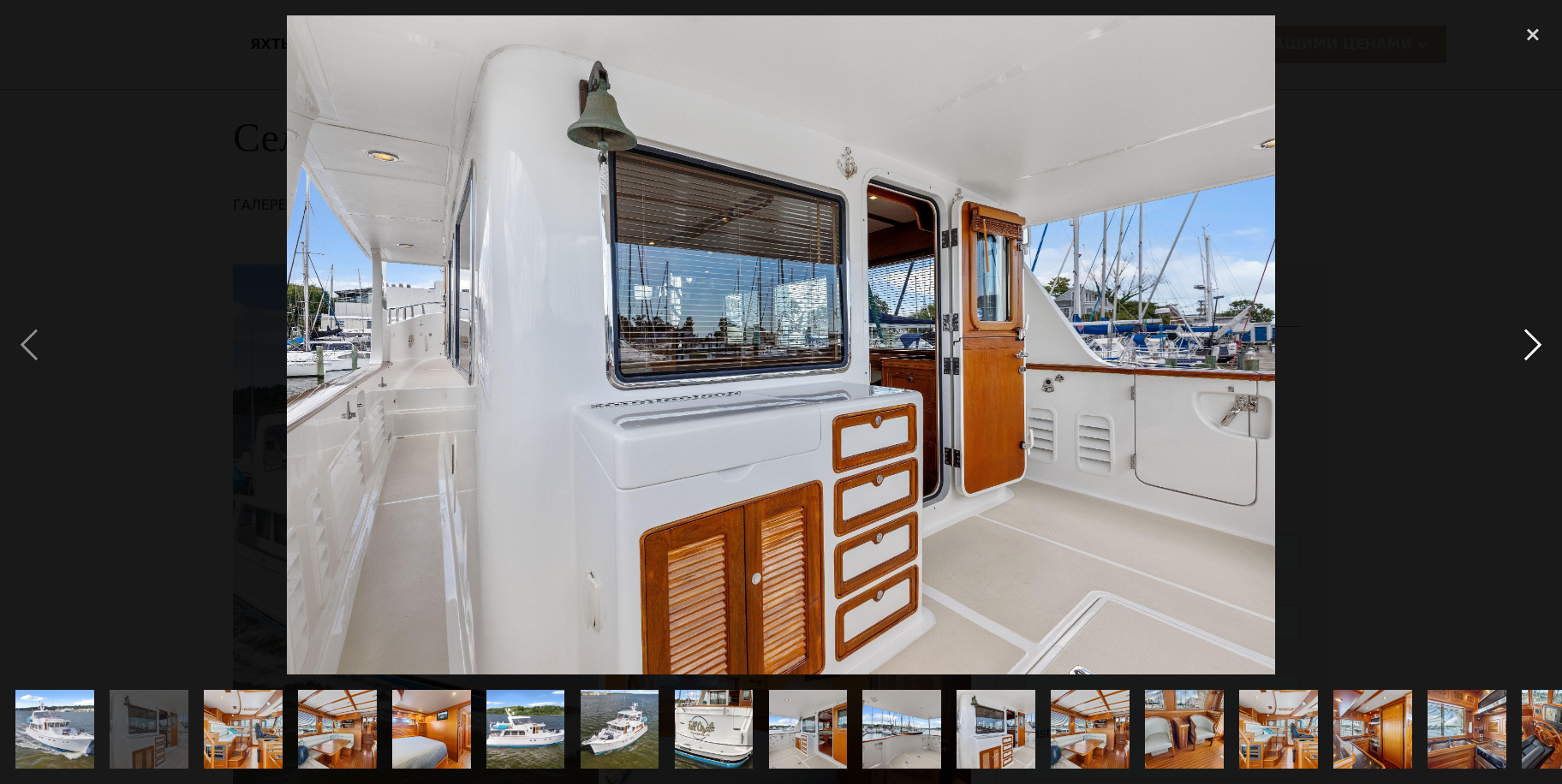
click at [1527, 342] on div "next image" at bounding box center [1533, 345] width 58 height 658
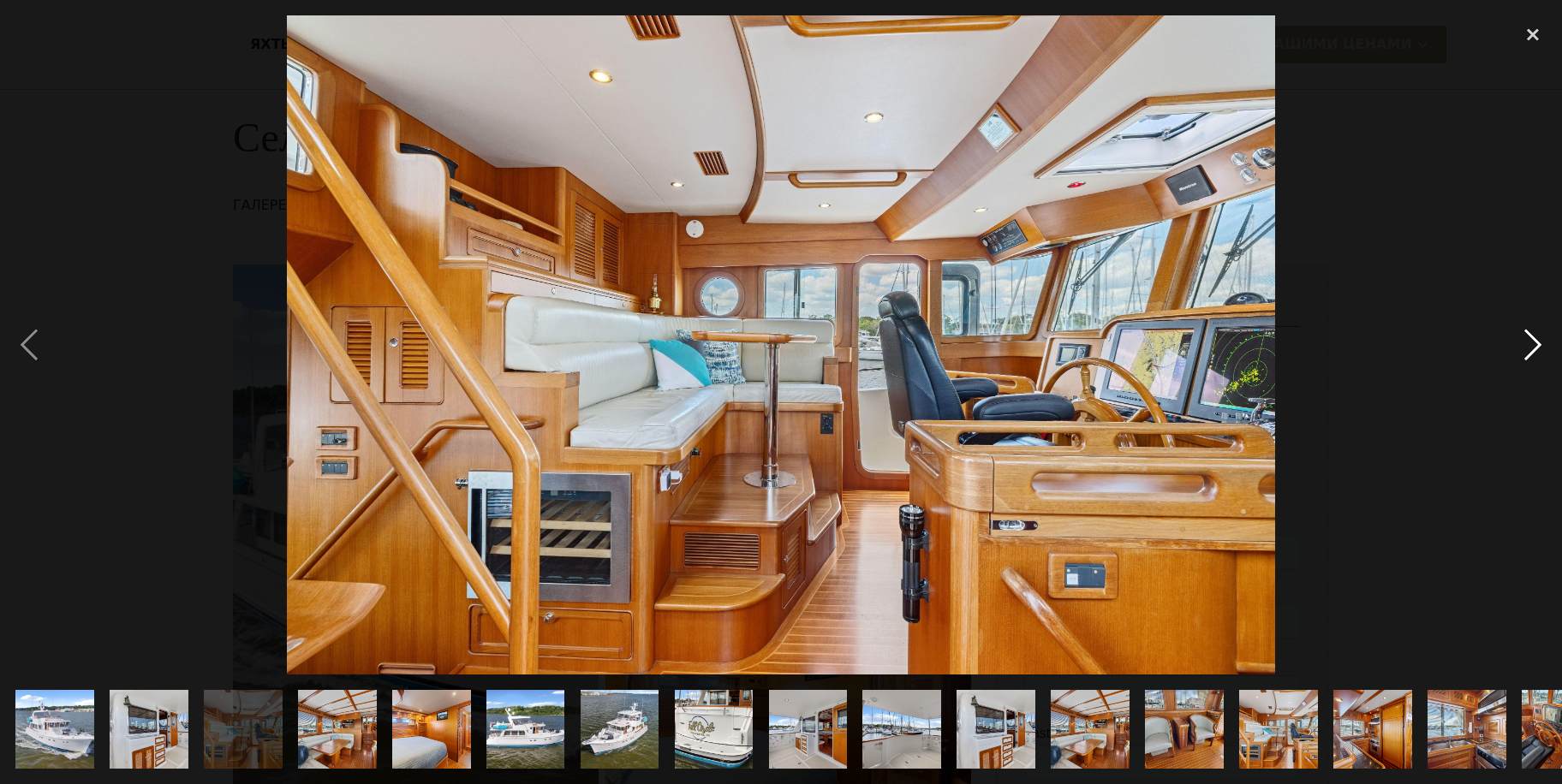
click at [1531, 342] on div "next image" at bounding box center [1533, 345] width 58 height 658
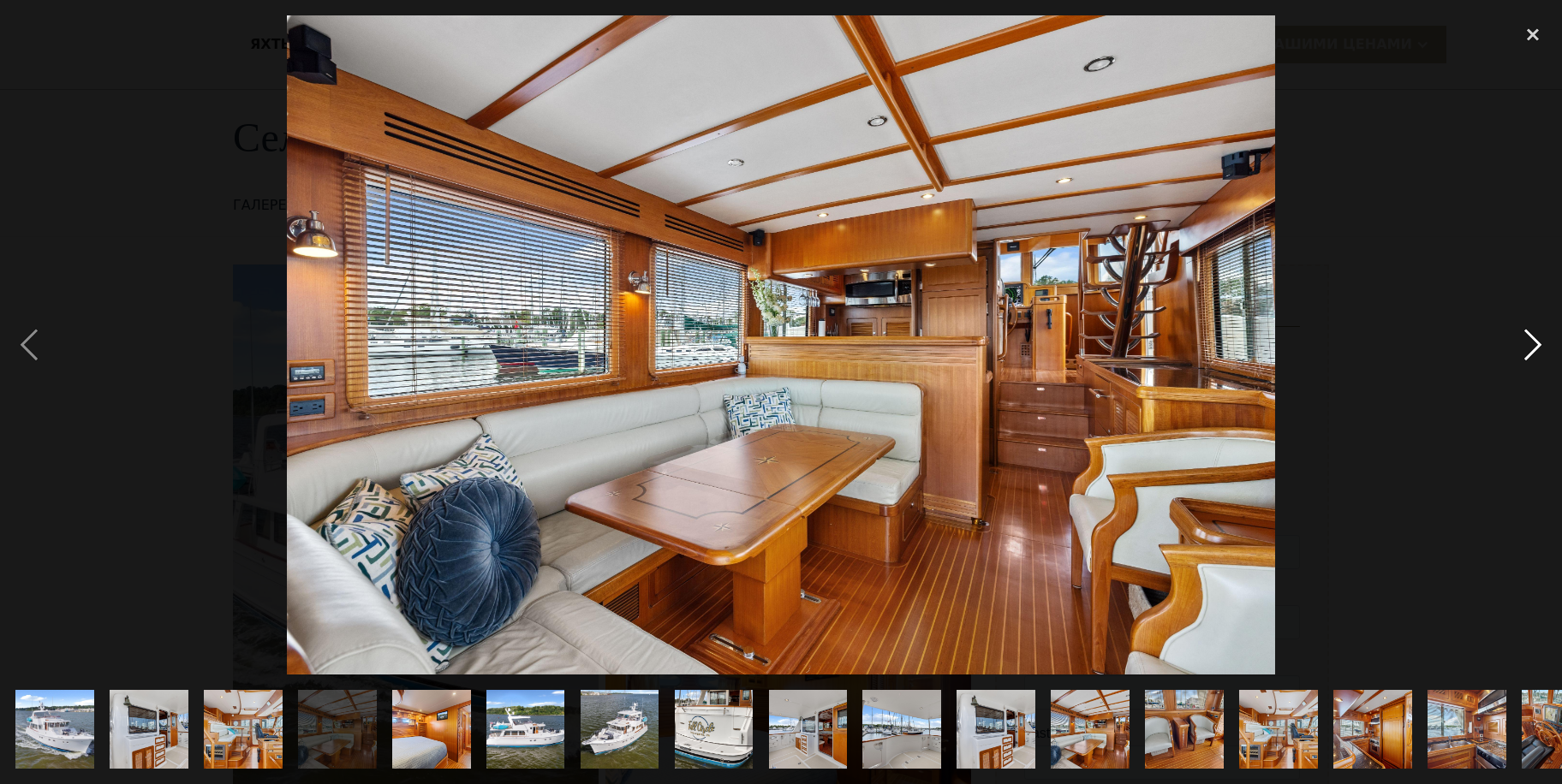
click at [1529, 341] on div "next image" at bounding box center [1533, 345] width 58 height 658
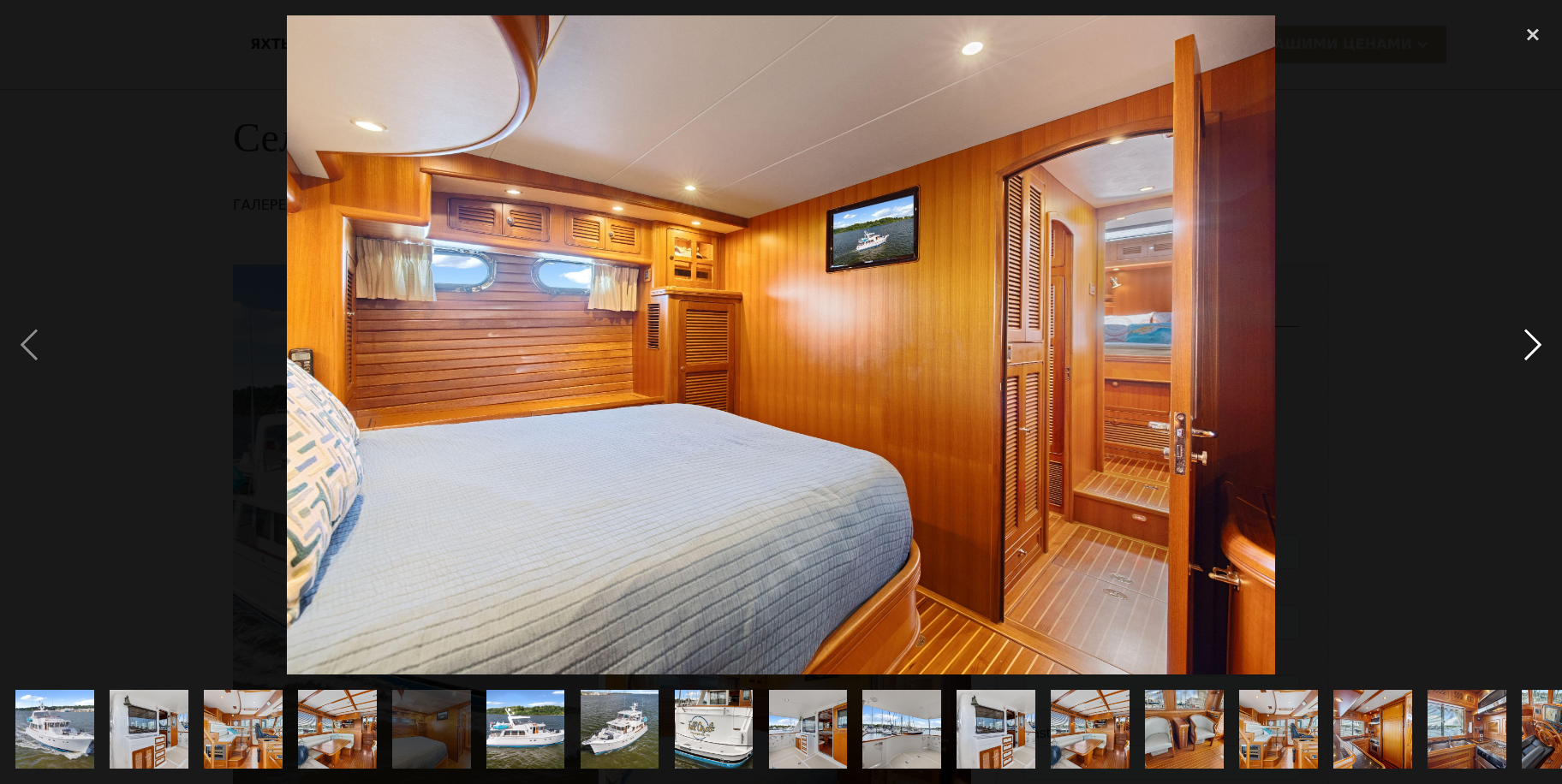
click at [1529, 341] on div "next image" at bounding box center [1533, 345] width 58 height 658
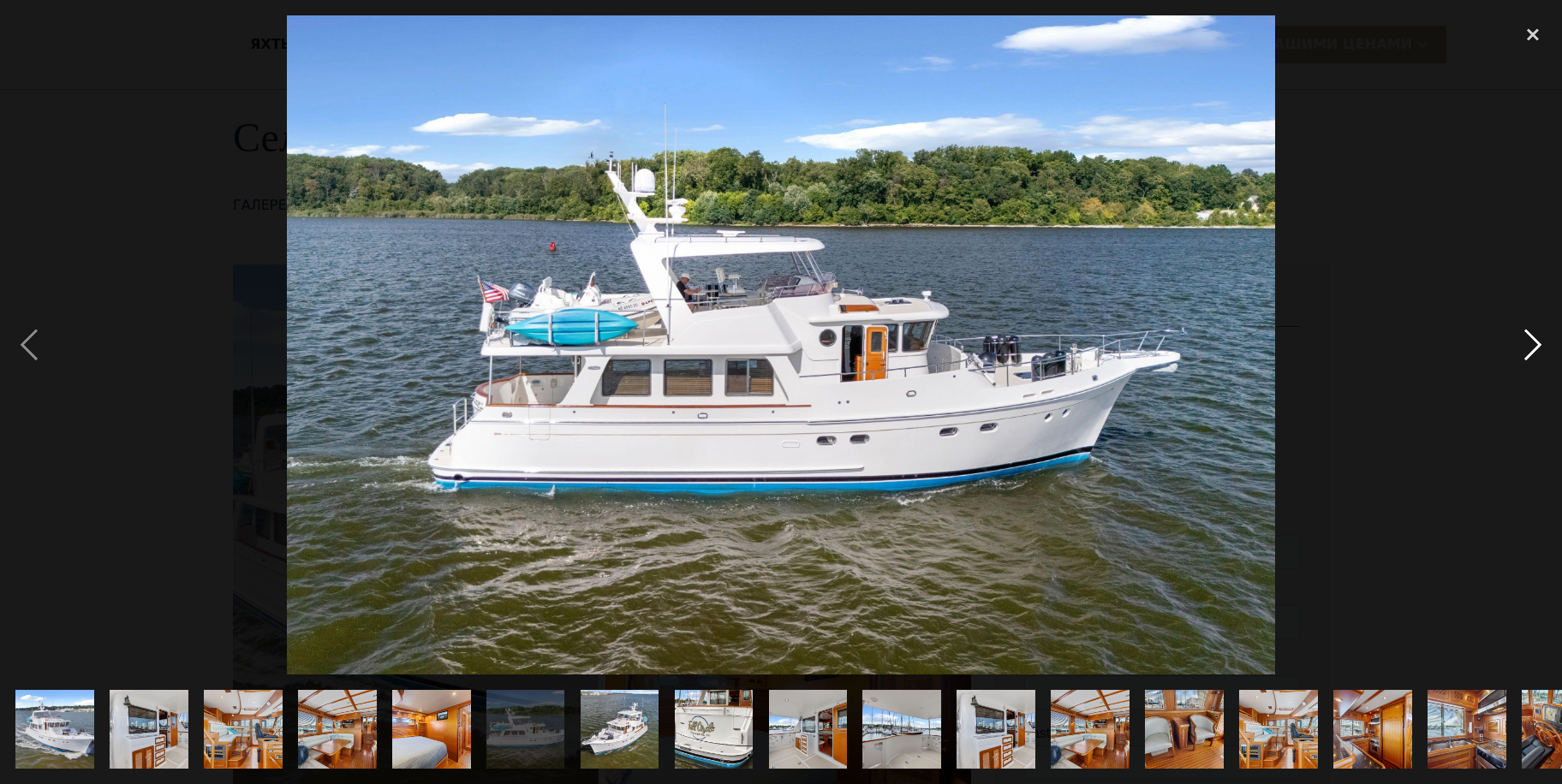
click at [1529, 341] on div "next image" at bounding box center [1533, 345] width 58 height 658
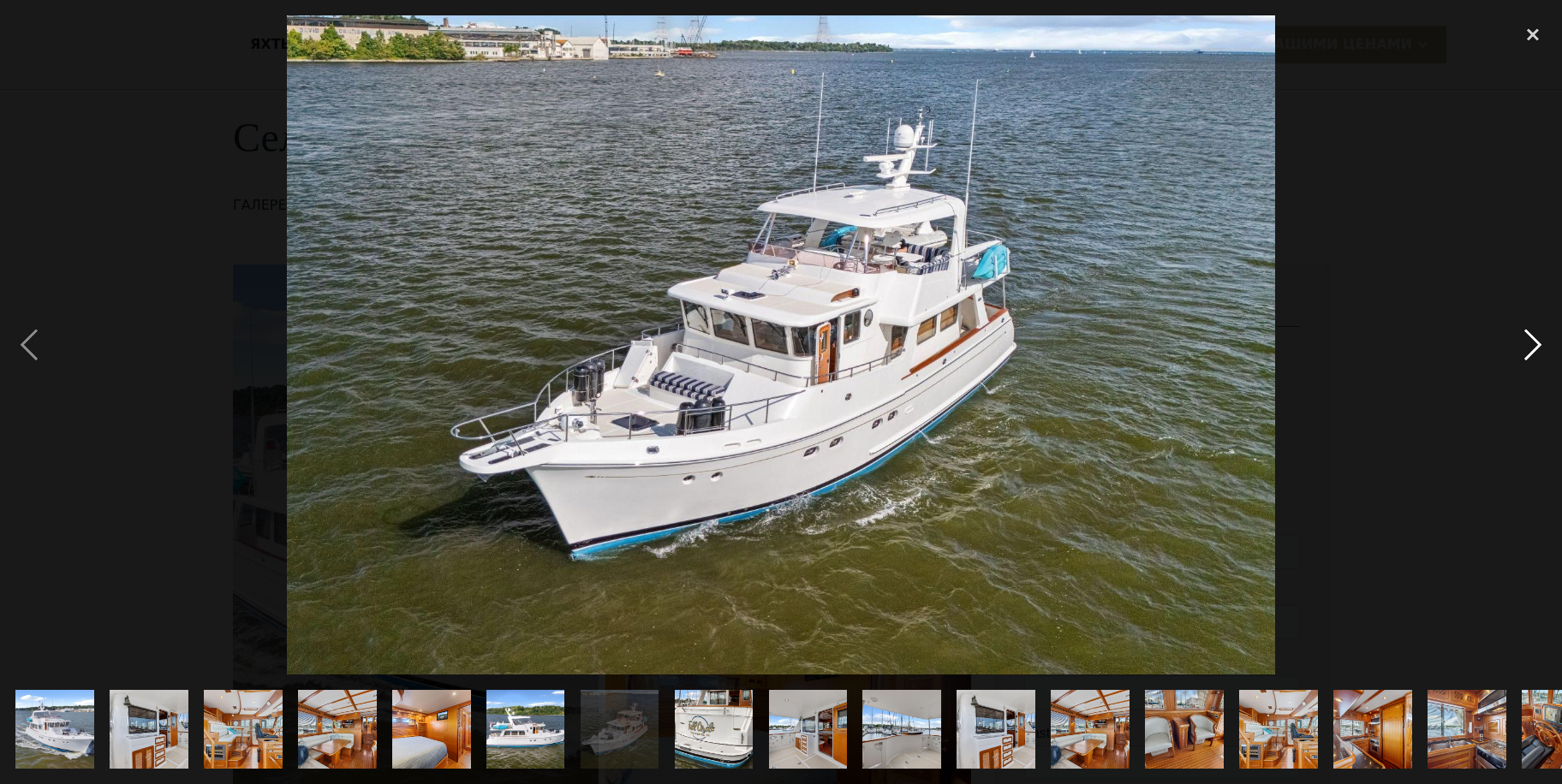
click at [1529, 341] on div "next image" at bounding box center [1533, 345] width 58 height 658
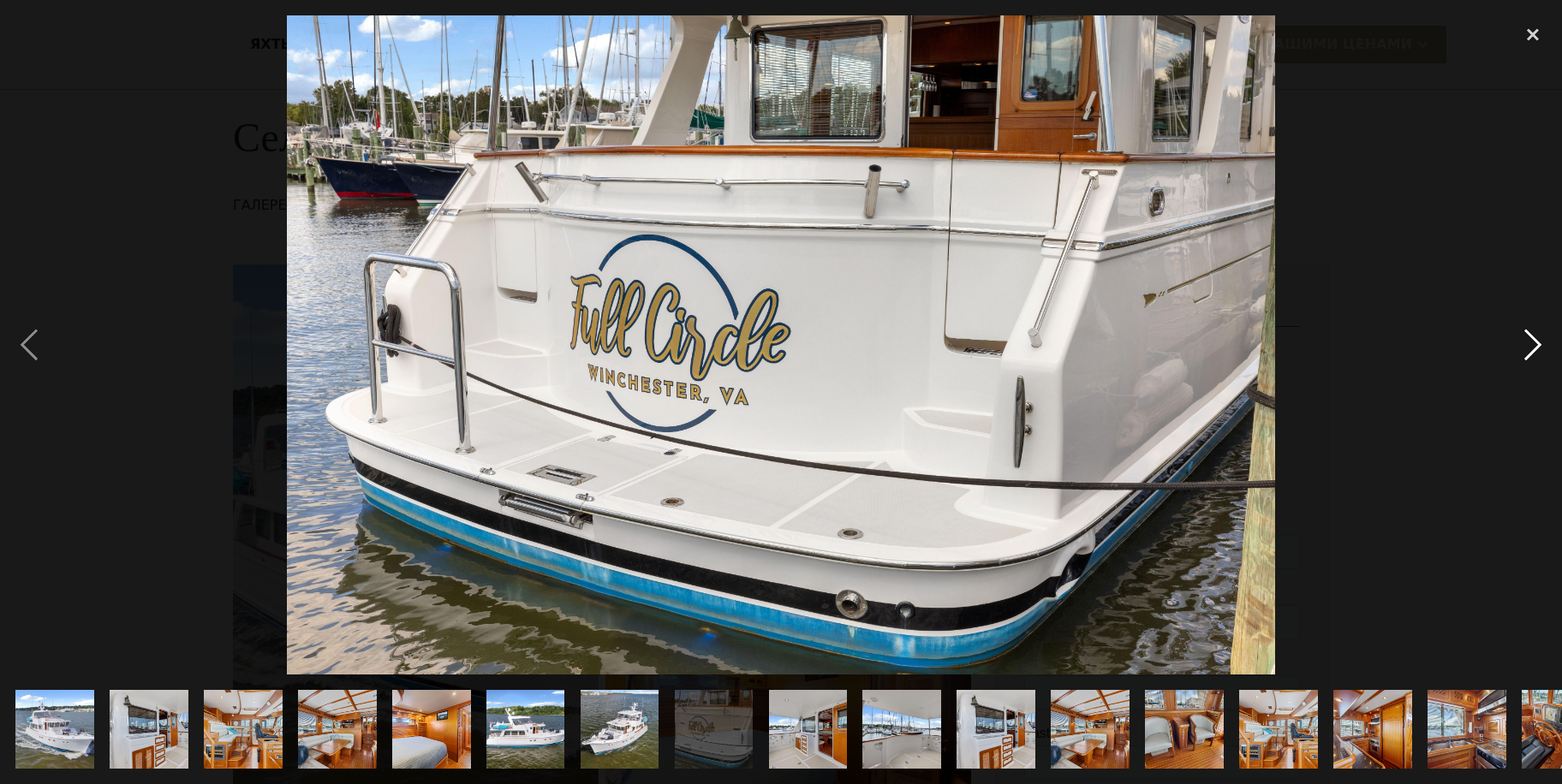
click at [1529, 341] on div "next image" at bounding box center [1533, 345] width 58 height 658
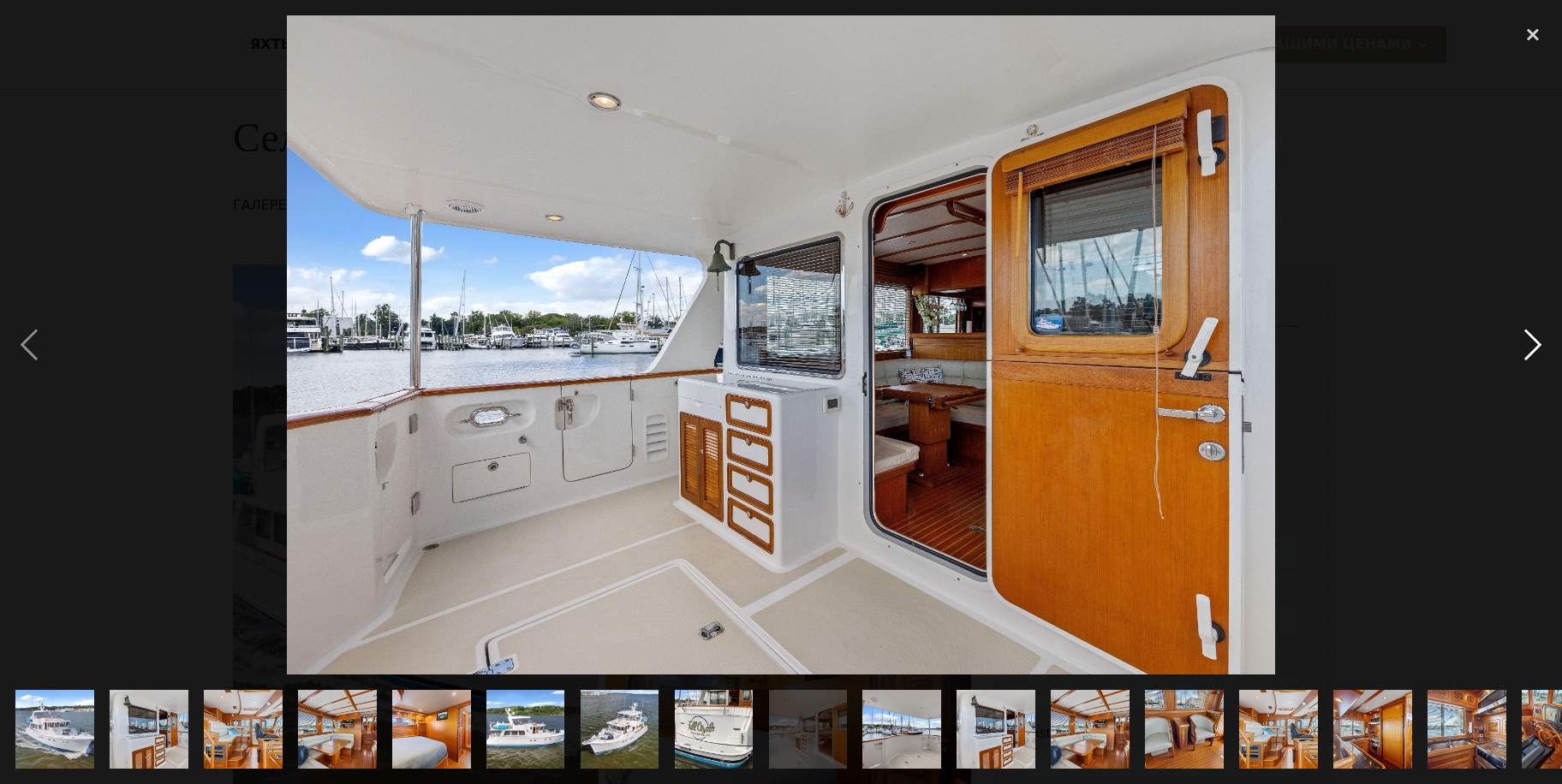
click at [1529, 341] on div "next image" at bounding box center [1533, 345] width 58 height 658
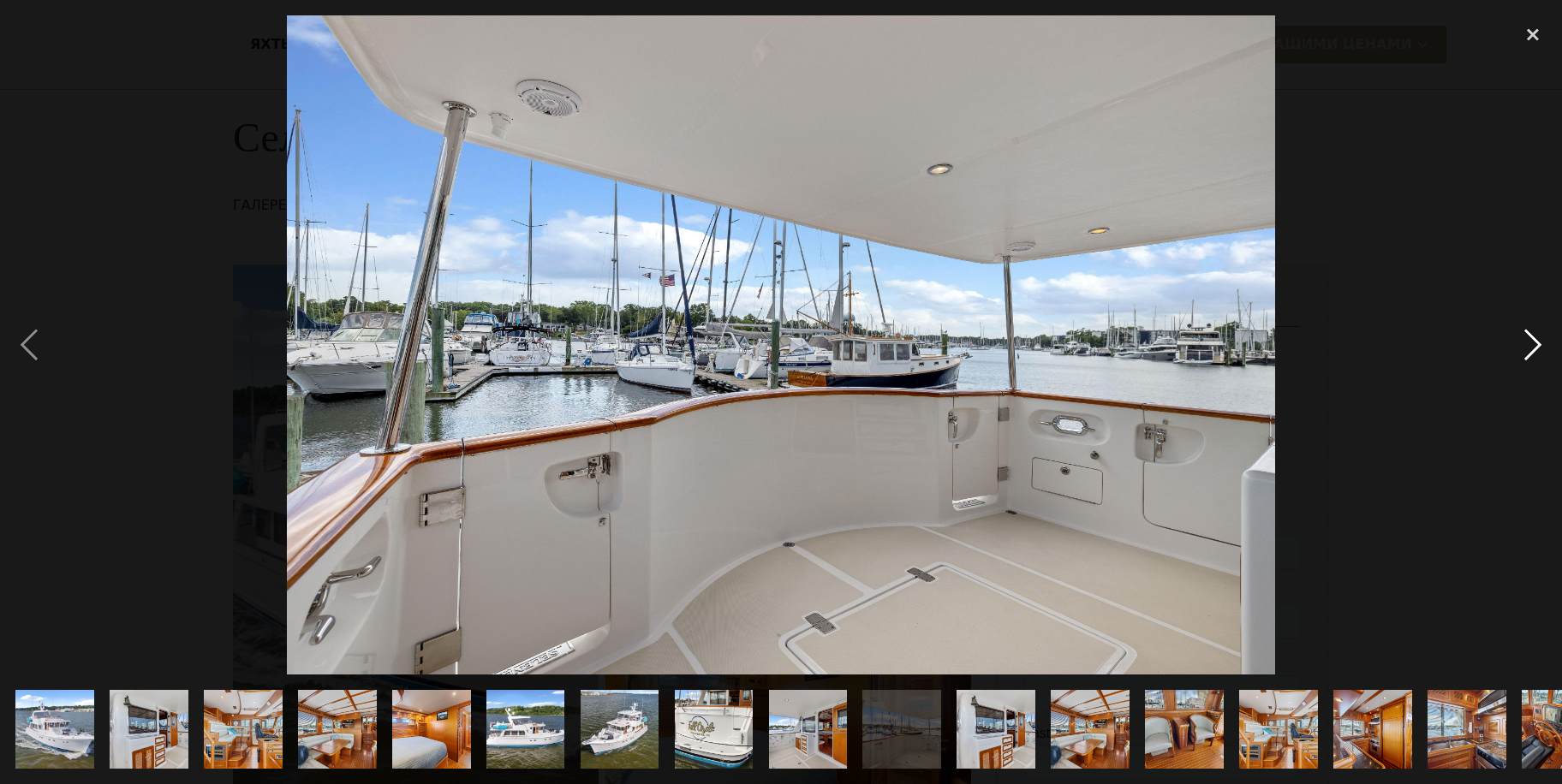
click at [1529, 341] on div "next image" at bounding box center [1533, 345] width 58 height 658
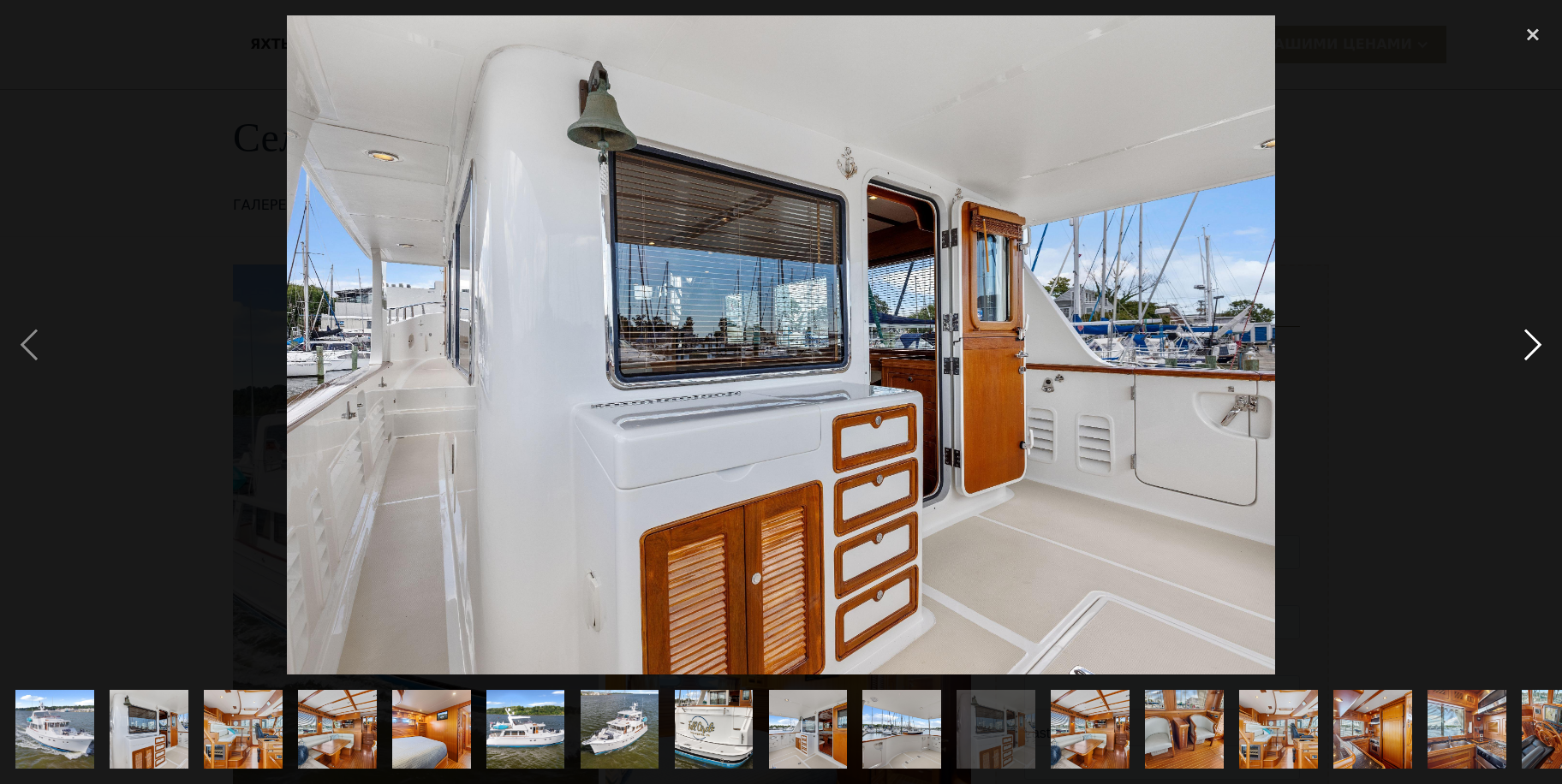
click at [1529, 341] on div "next image" at bounding box center [1533, 345] width 58 height 658
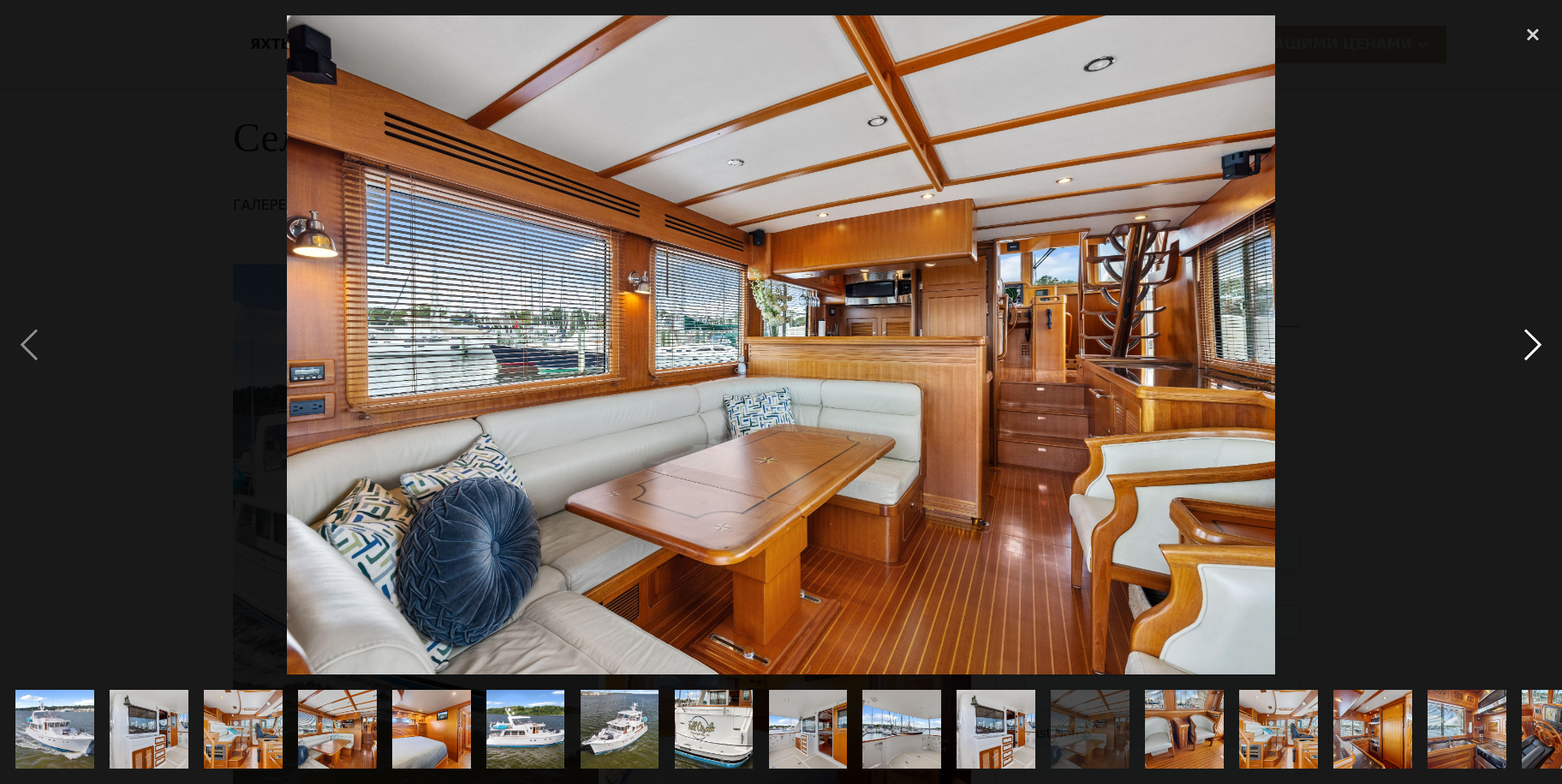
click at [1529, 341] on div "next image" at bounding box center [1533, 345] width 58 height 658
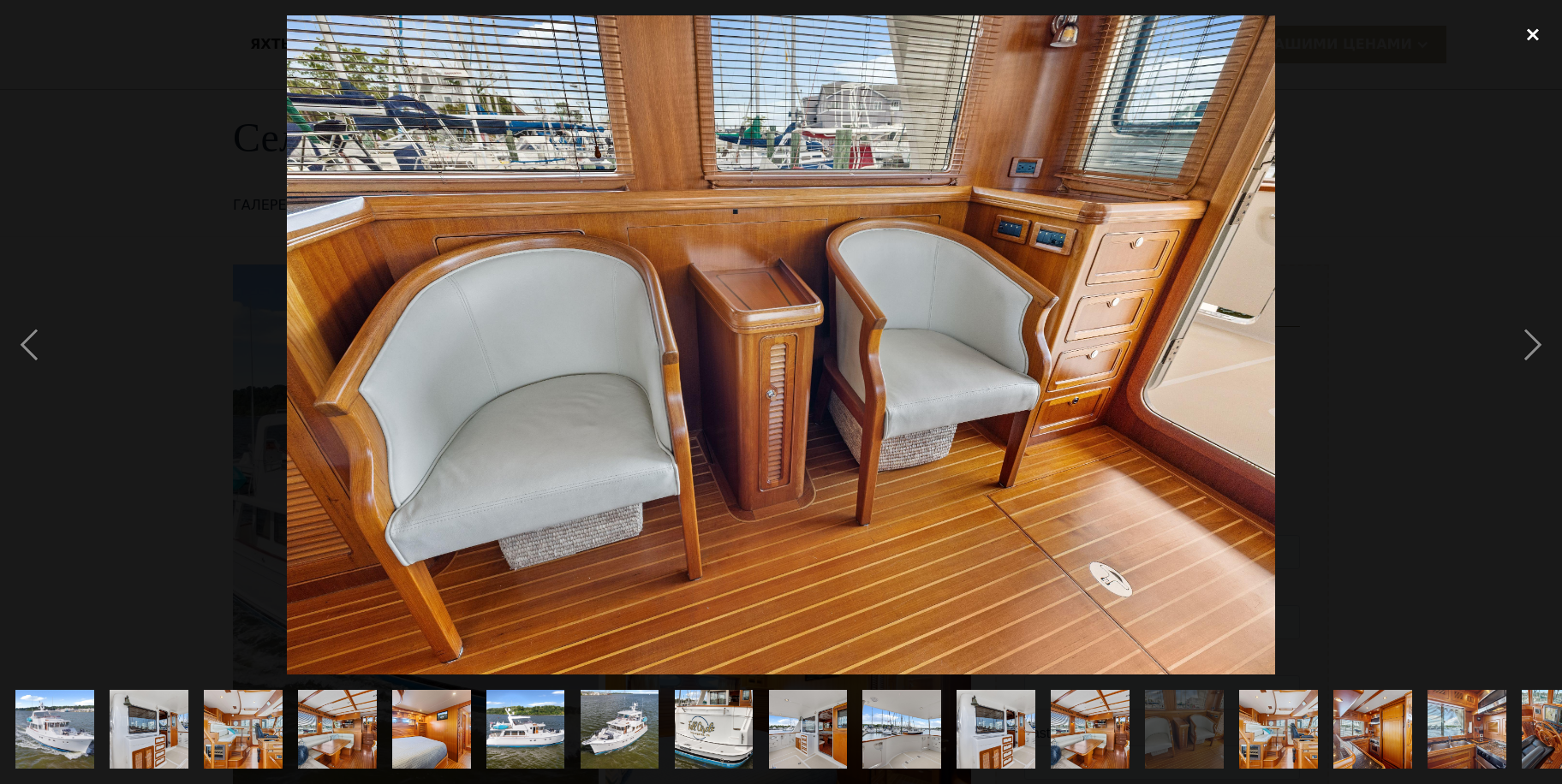
click at [1525, 32] on div "close lightbox" at bounding box center [1533, 34] width 58 height 37
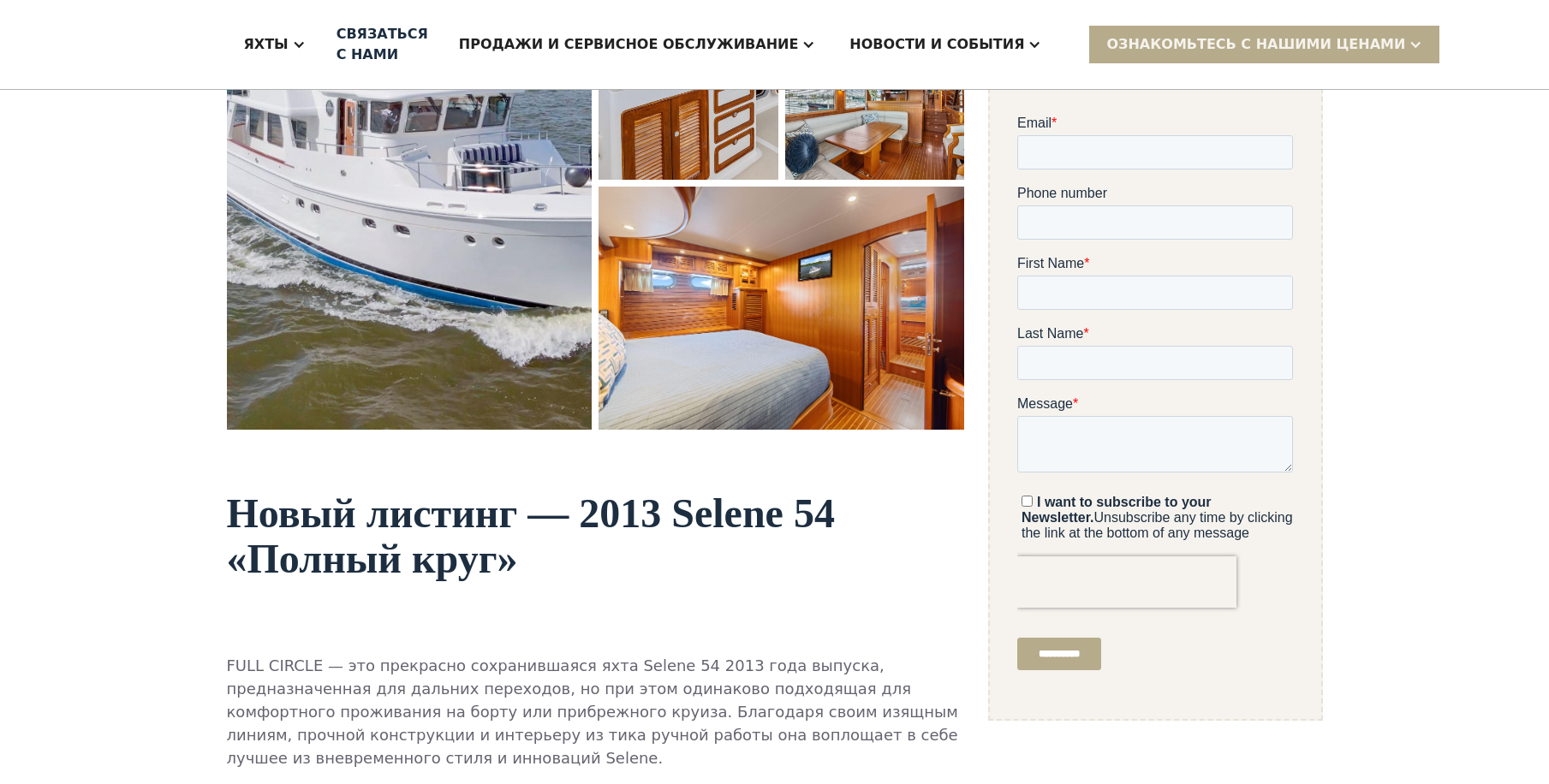
scroll to position [288, 0]
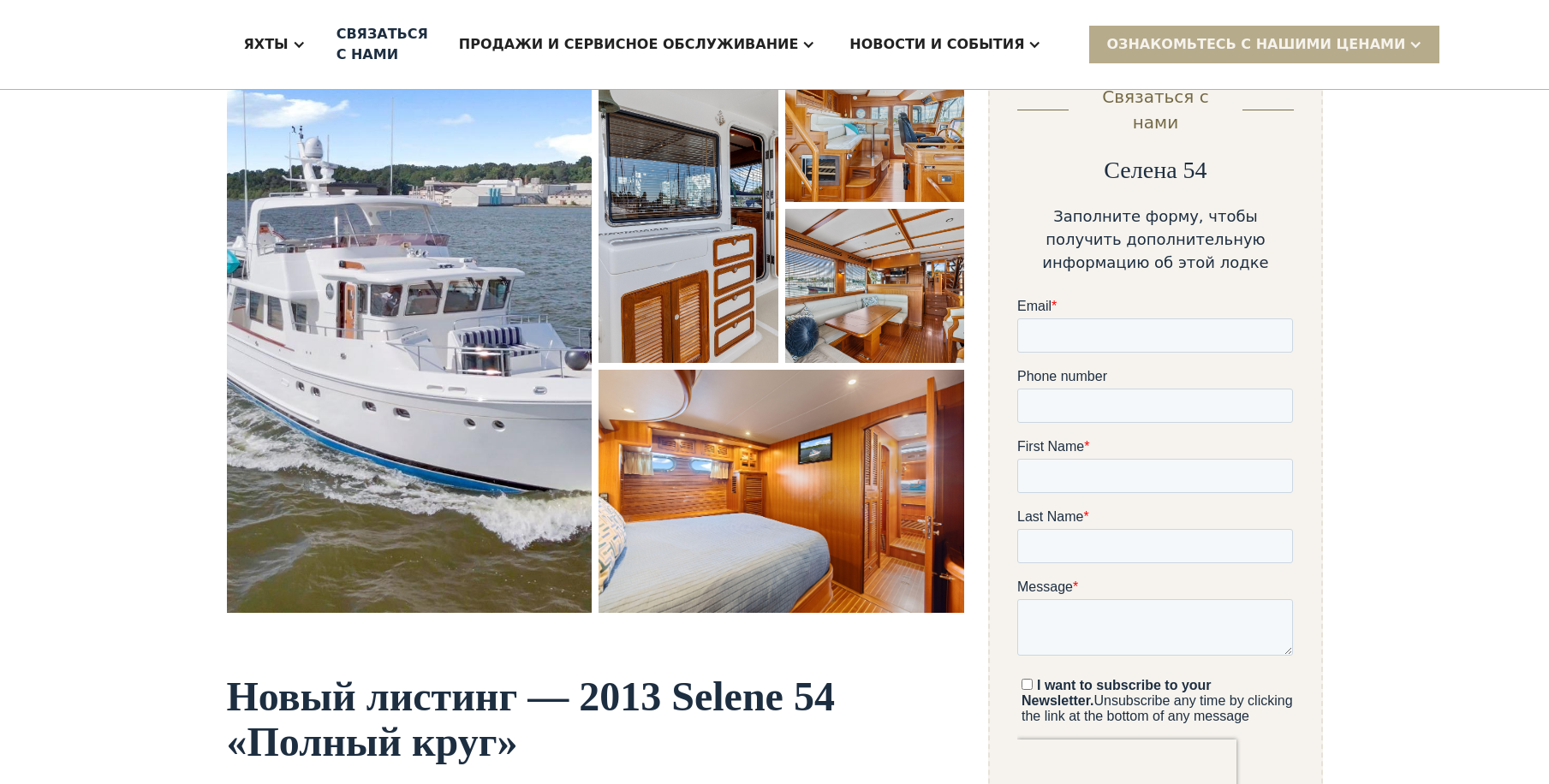
click at [459, 388] on img "открытый лайтбокс" at bounding box center [410, 330] width 366 height 566
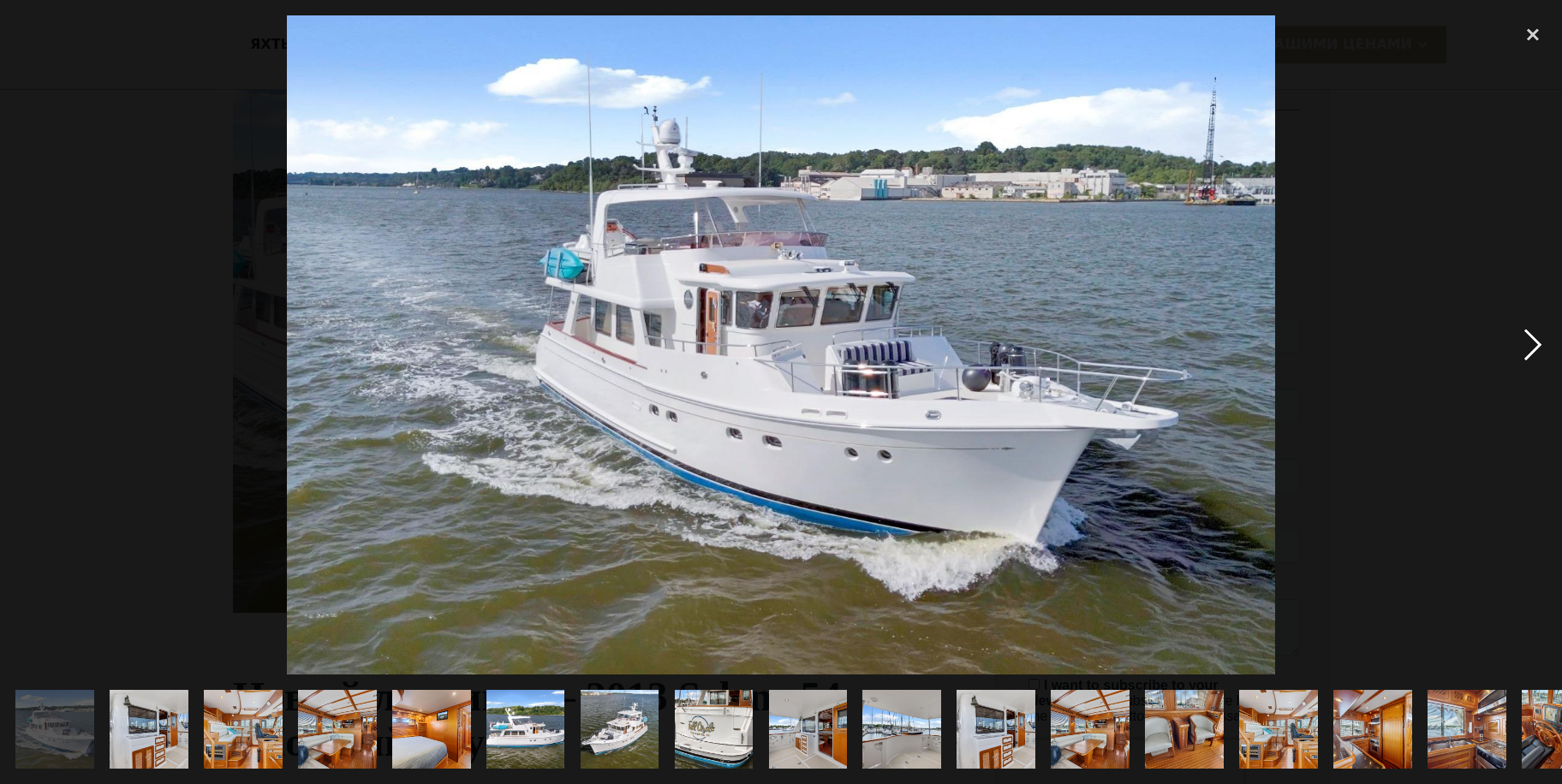
click at [1531, 340] on div "следующее изображение" at bounding box center [1533, 345] width 58 height 658
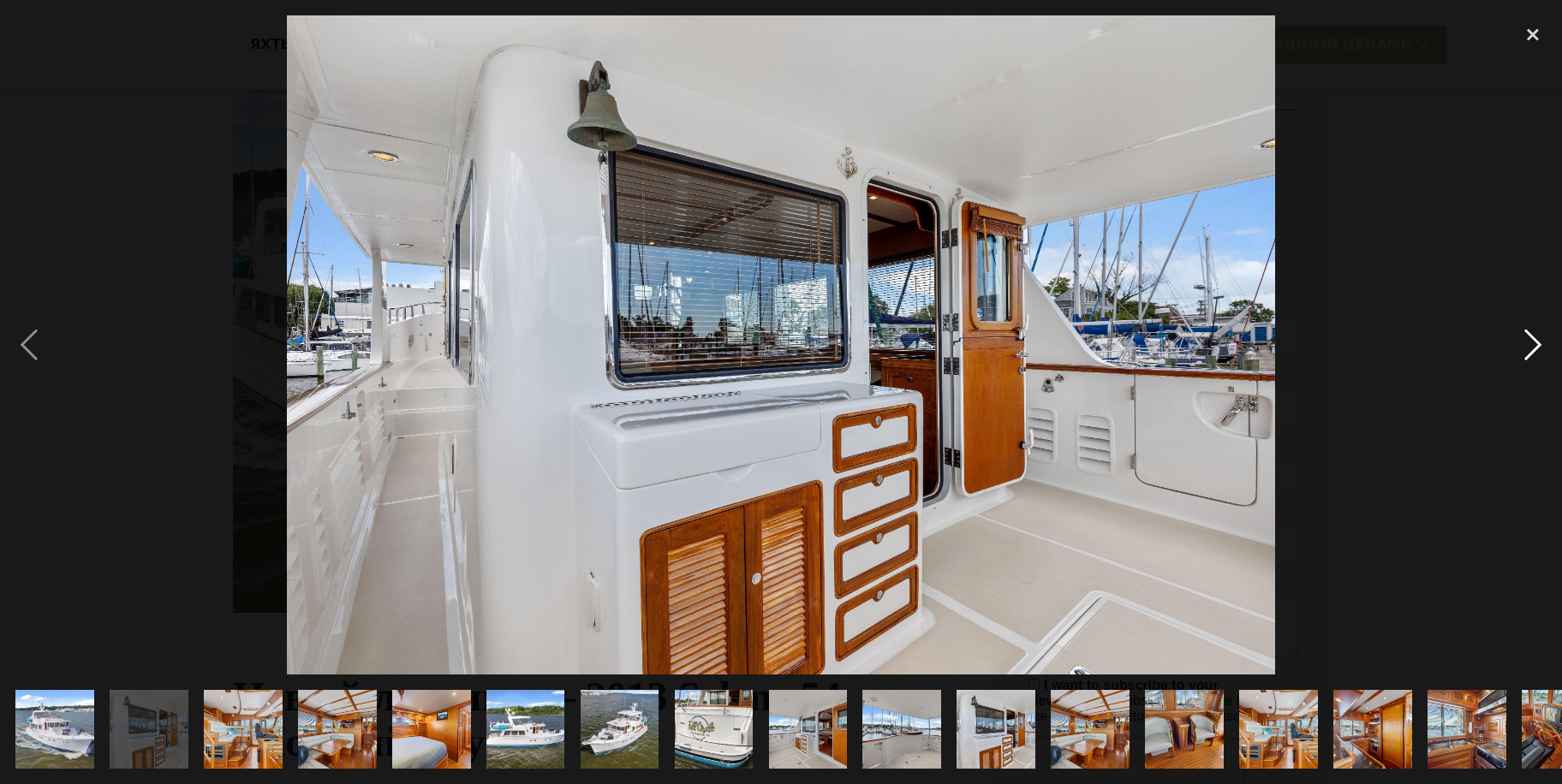
click at [1531, 340] on div "следующее изображение" at bounding box center [1533, 345] width 58 height 658
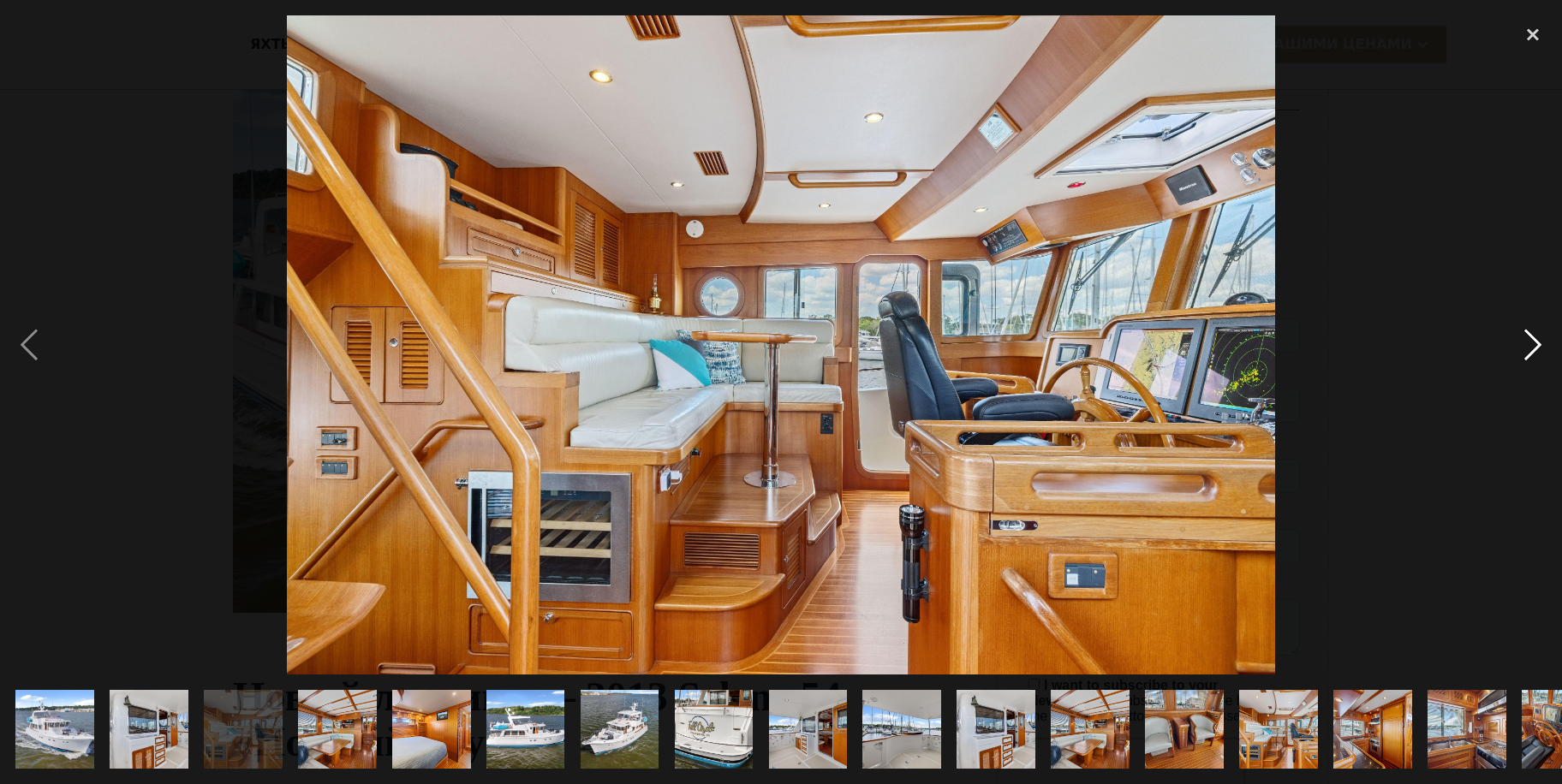
click at [1531, 340] on div "следующее изображение" at bounding box center [1533, 345] width 58 height 658
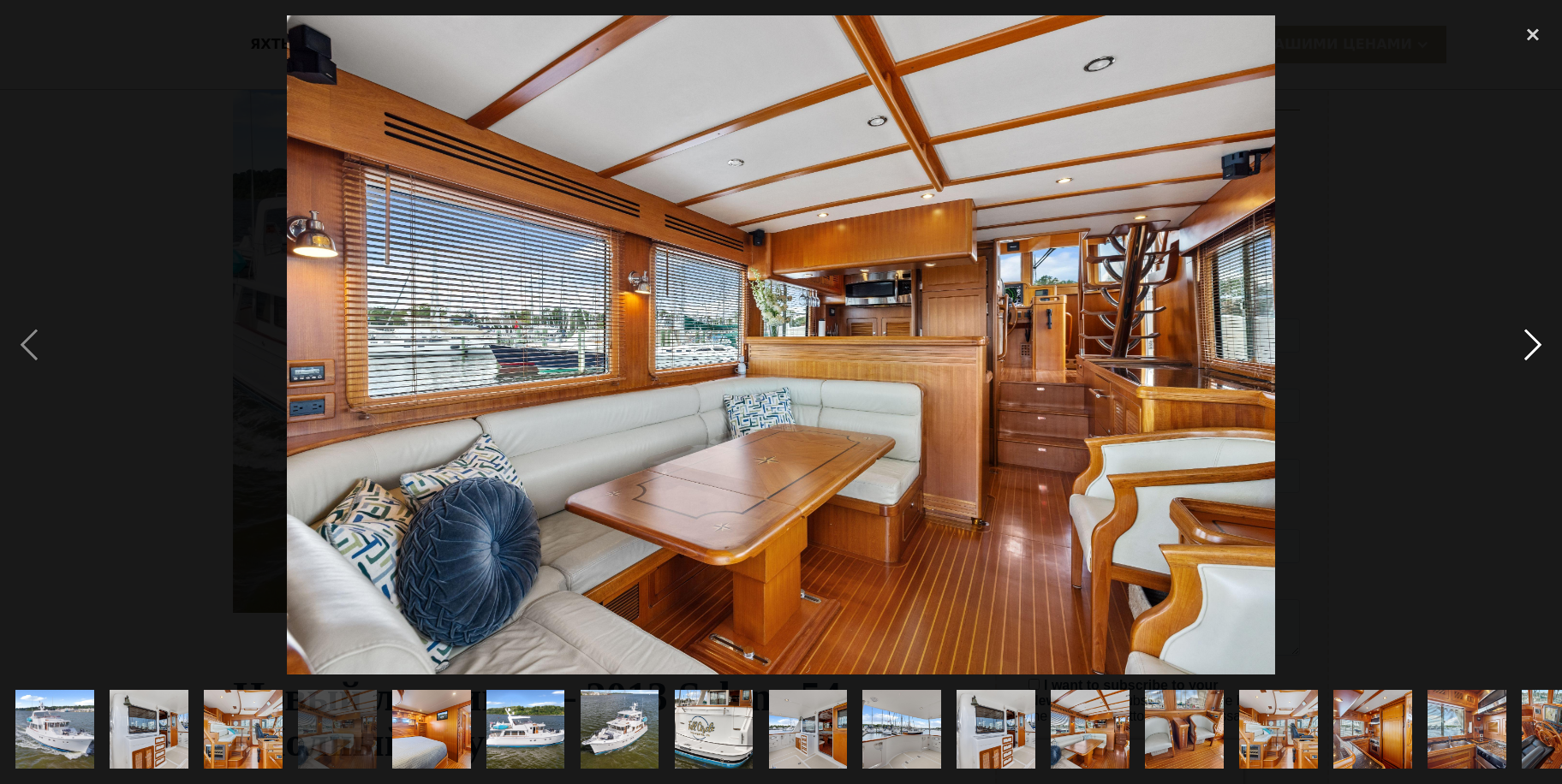
click at [1529, 340] on div "следующее изображение" at bounding box center [1533, 345] width 58 height 658
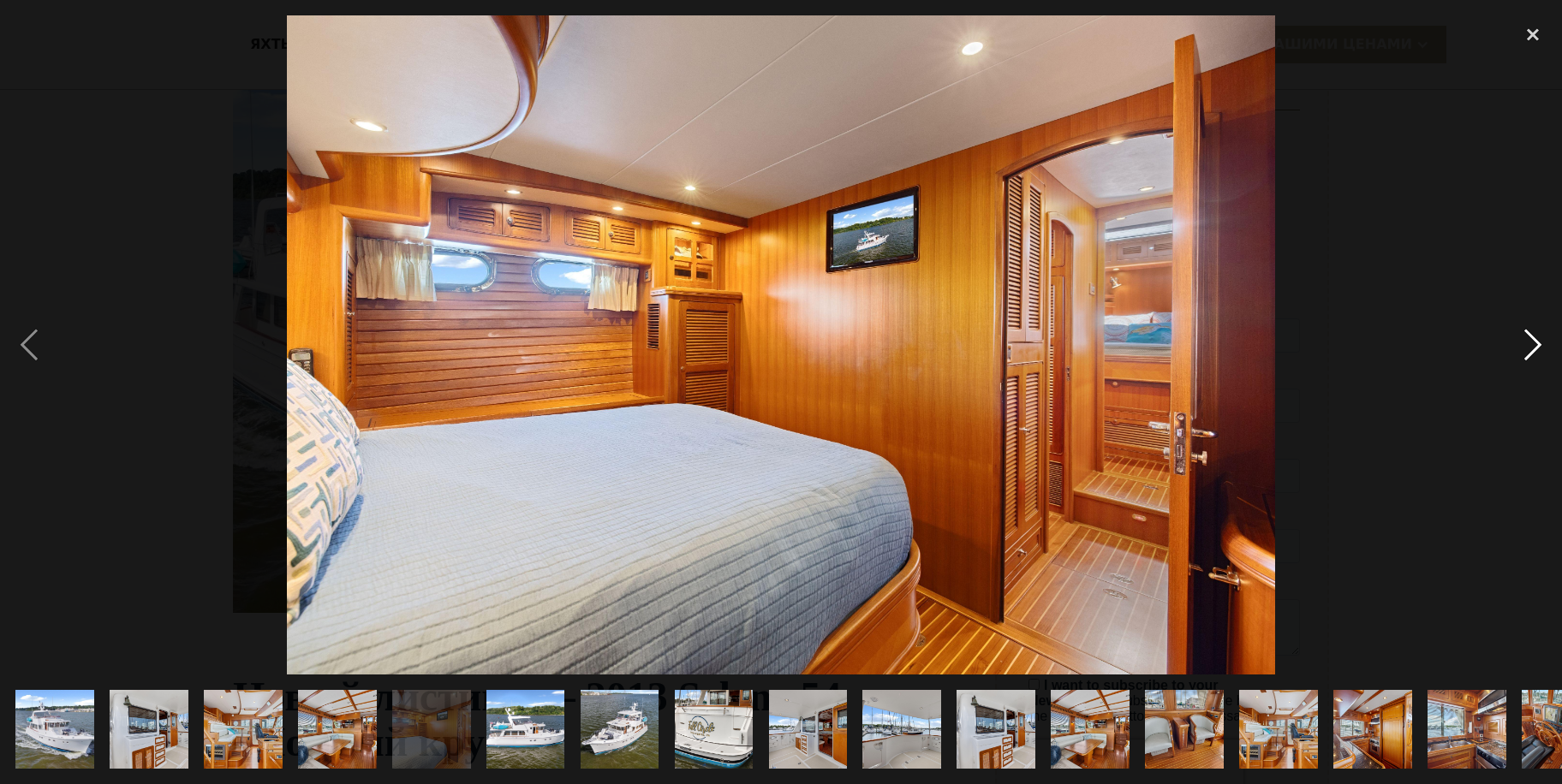
click at [1529, 340] on div "следующее изображение" at bounding box center [1533, 345] width 58 height 658
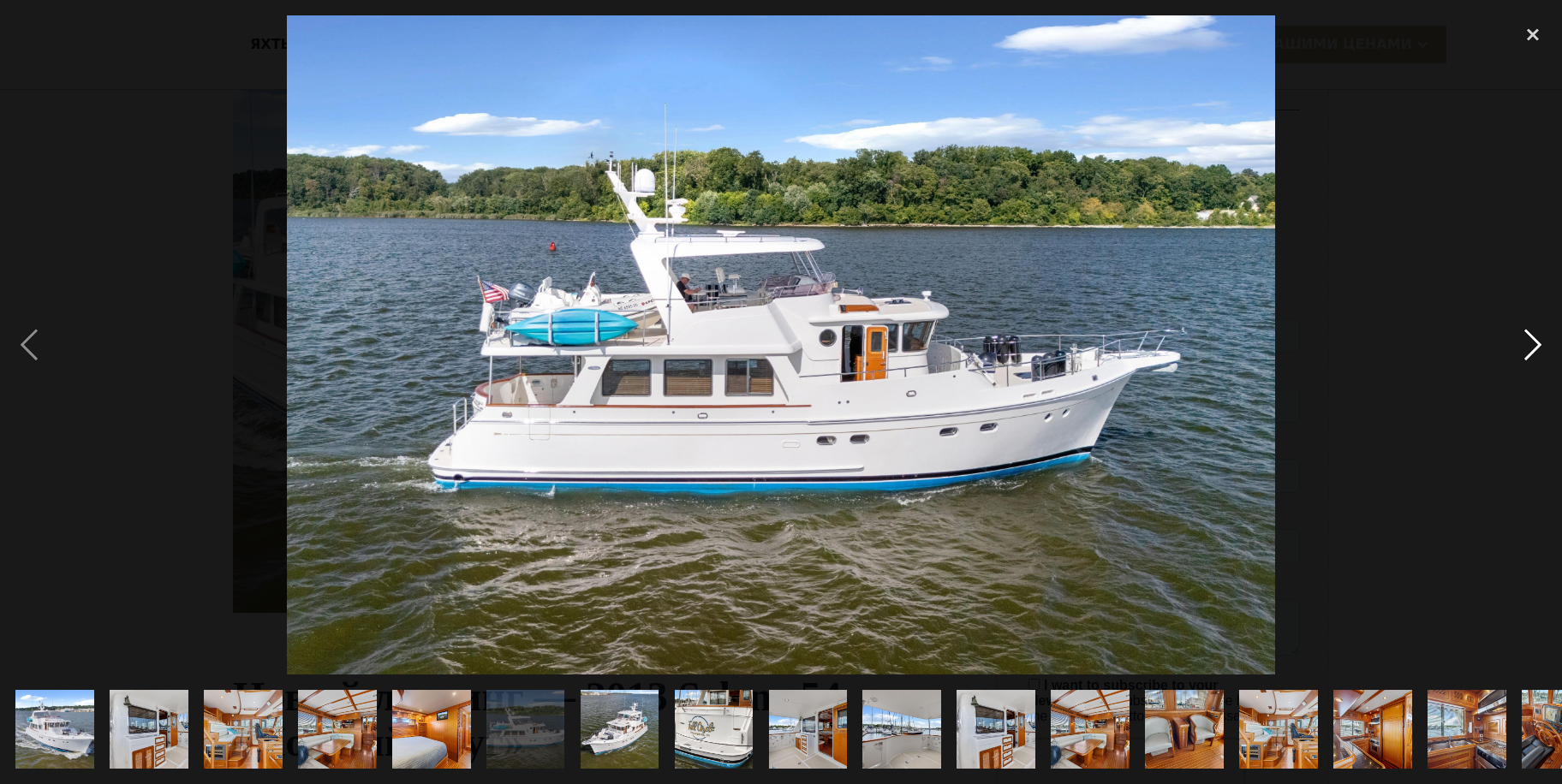
click at [1529, 340] on div "следующее изображение" at bounding box center [1533, 345] width 58 height 658
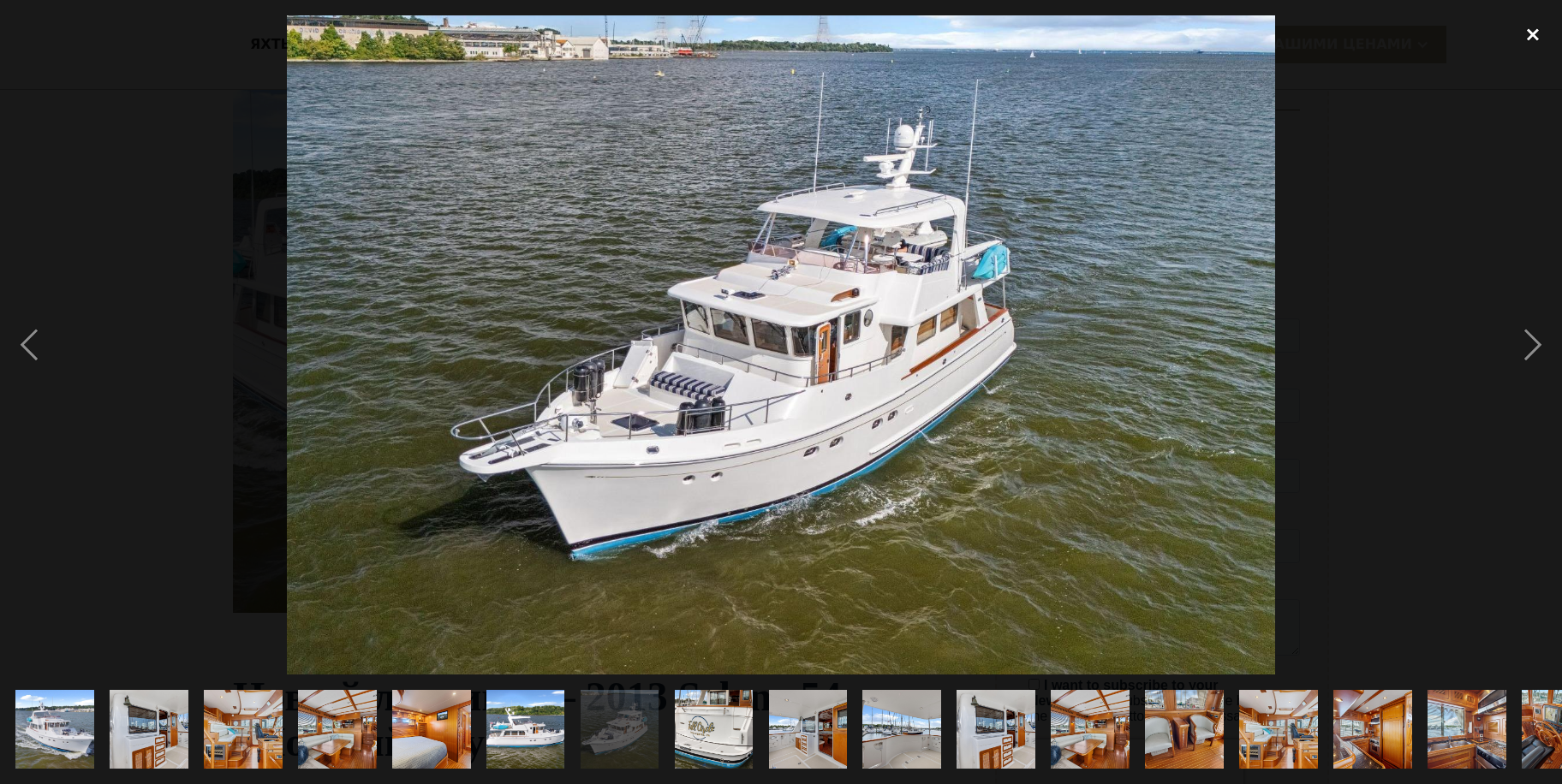
click at [1530, 30] on div "закрыть лайтбокс" at bounding box center [1533, 34] width 58 height 37
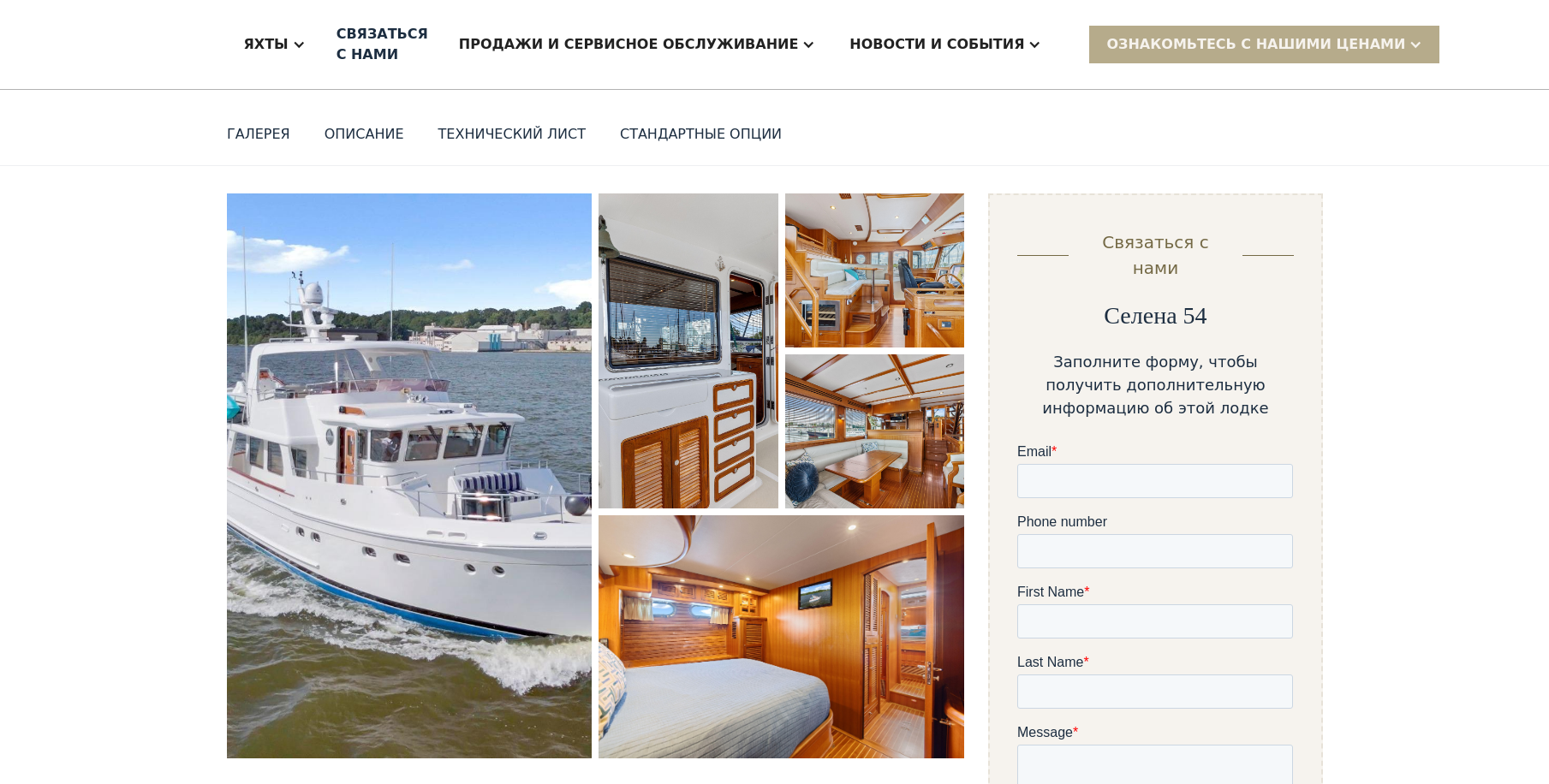
scroll to position [0, 0]
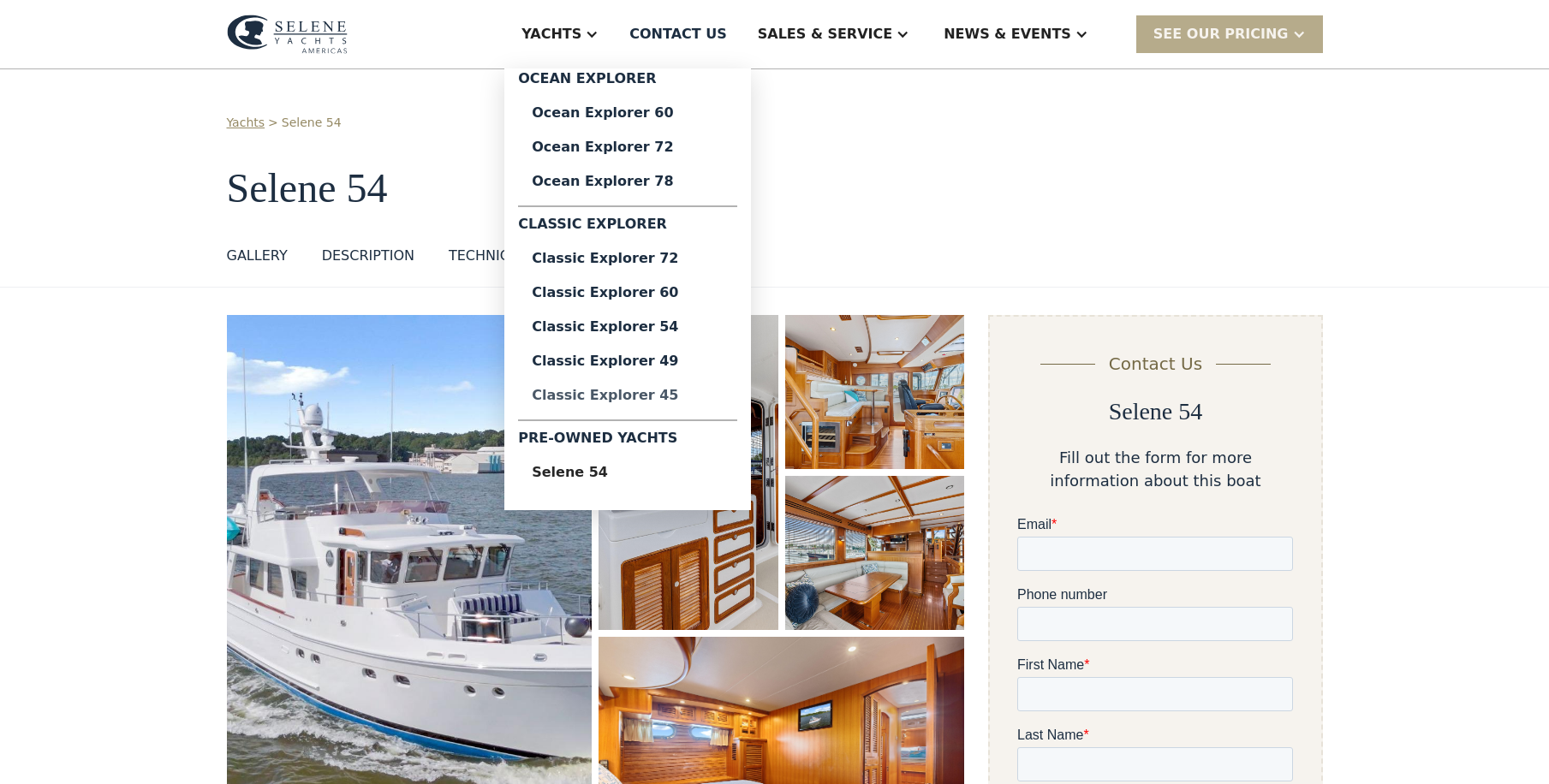
click at [721, 393] on div "Classic Explorer 45" at bounding box center [627, 396] width 191 height 14
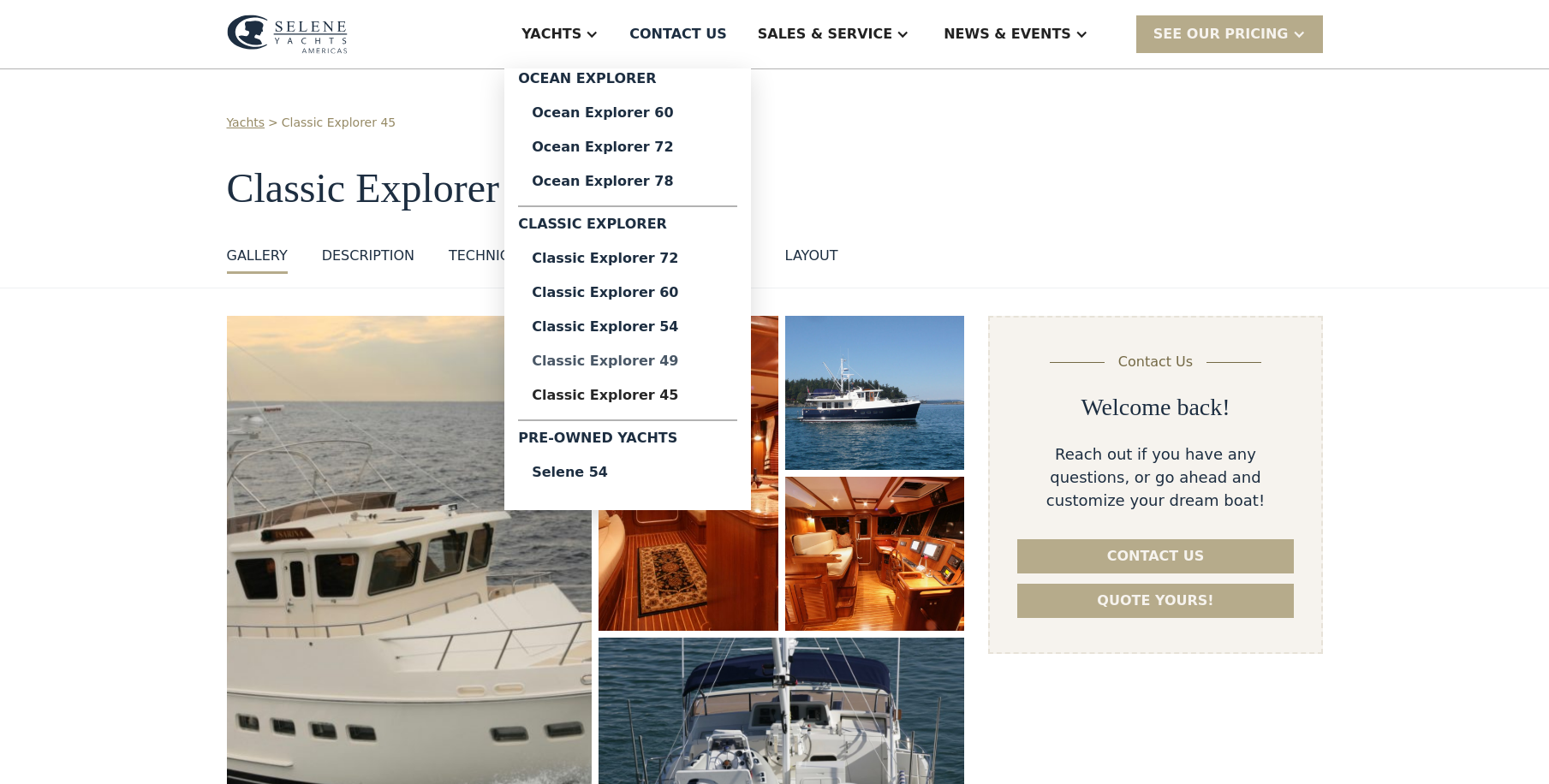
click at [723, 360] on div "Classic Explorer 49" at bounding box center [627, 361] width 191 height 14
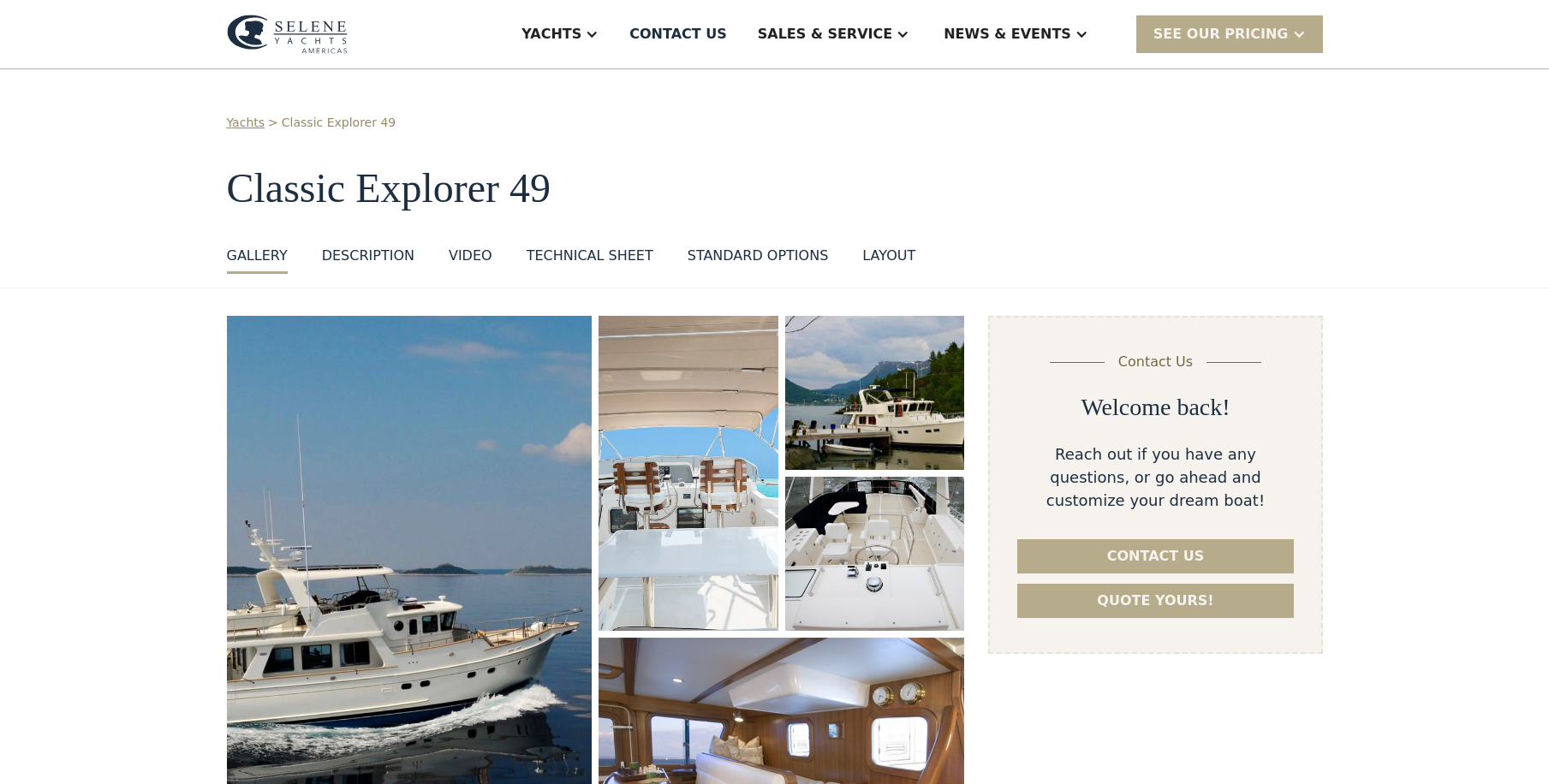
scroll to position [256, 0]
